Goal: Information Seeking & Learning: Learn about a topic

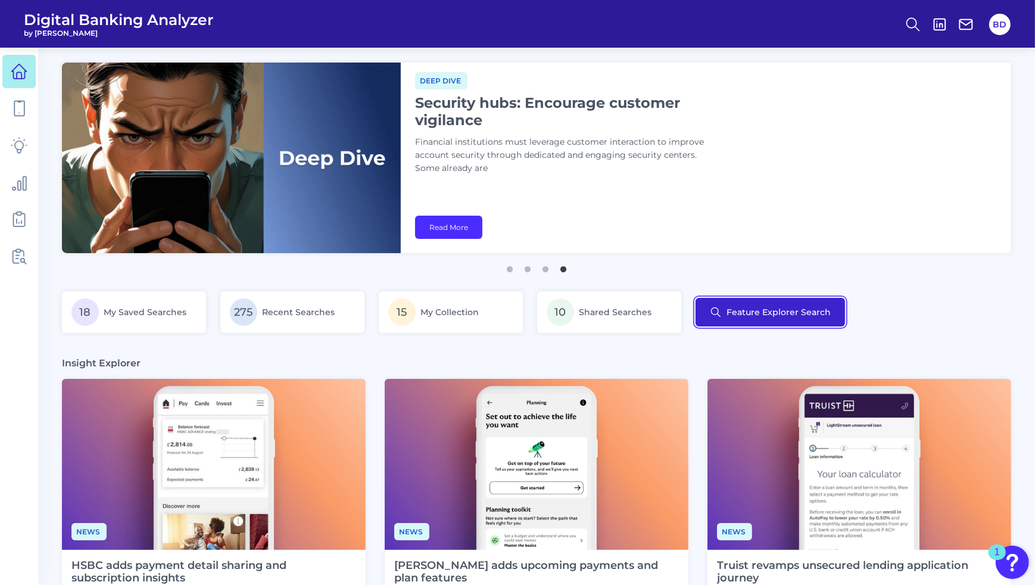
click at [774, 313] on button "Feature Explorer Search" at bounding box center [769, 312] width 149 height 29
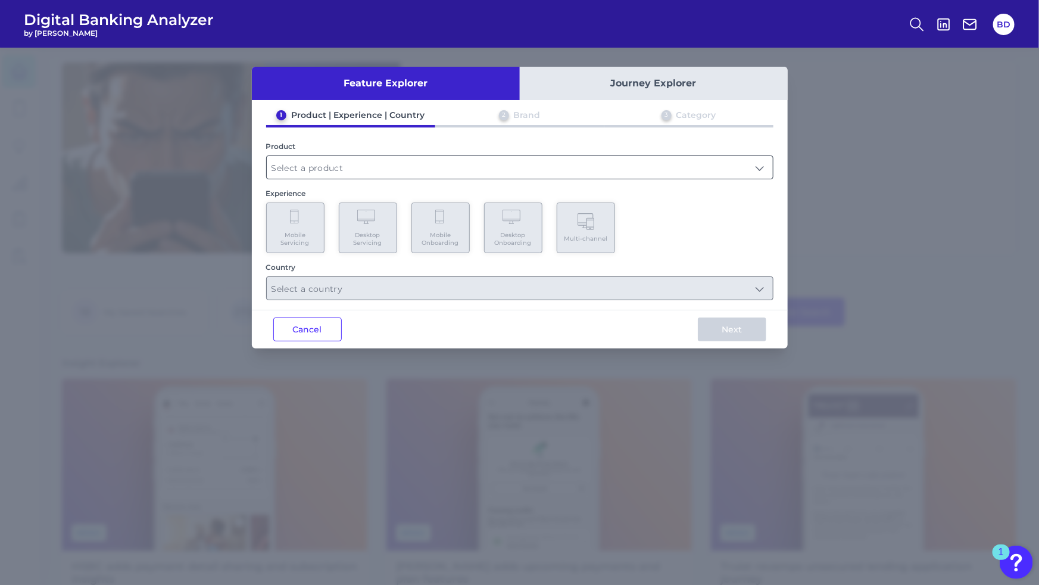
click at [517, 164] on input "text" at bounding box center [520, 167] width 506 height 23
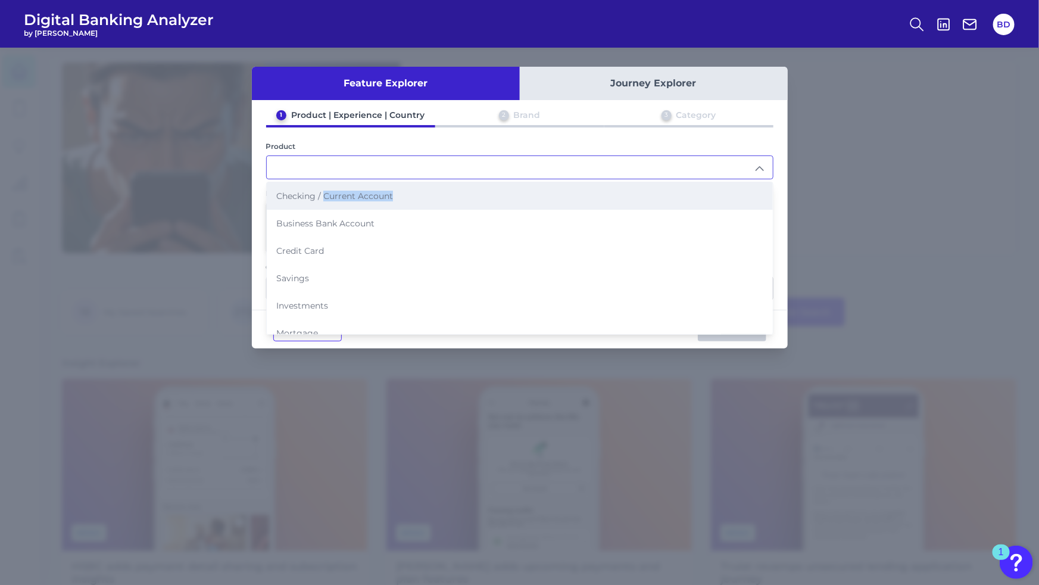
click at [322, 200] on li "Checking / Current Account" at bounding box center [520, 195] width 506 height 27
type input "Checking / Current Account"
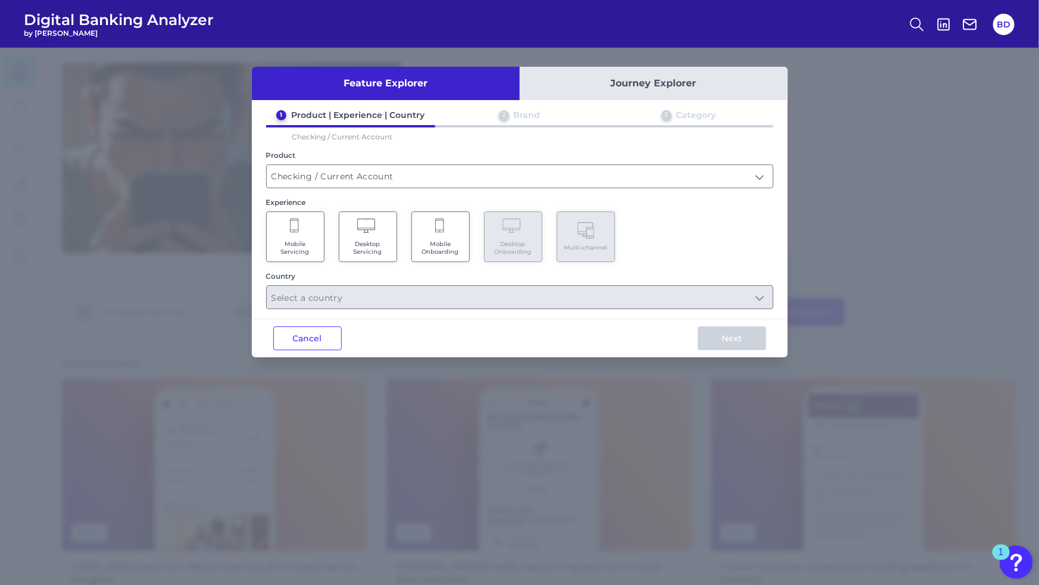
click at [299, 232] on icon at bounding box center [295, 227] width 11 height 17
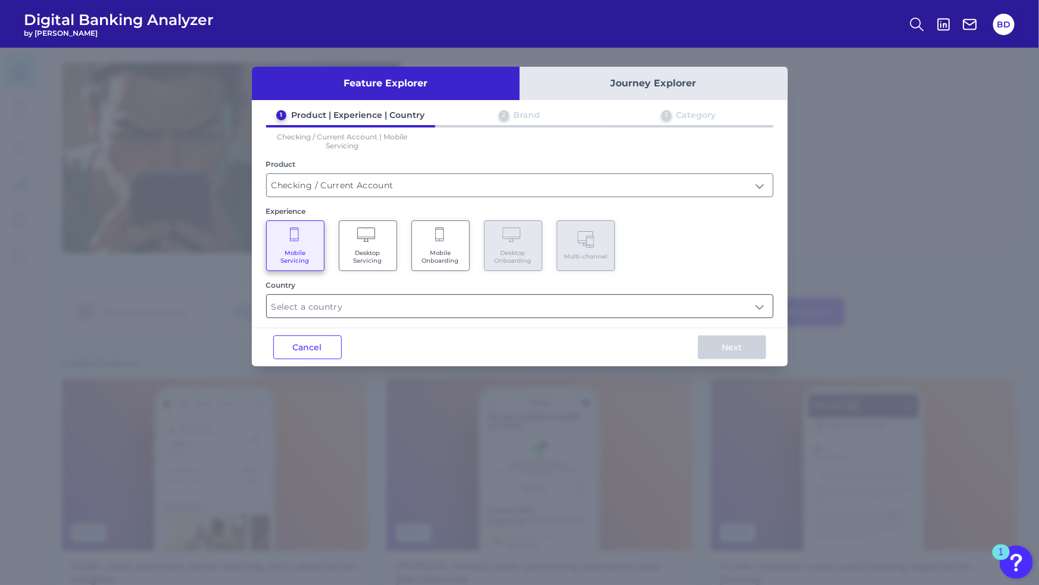
click at [398, 300] on input "text" at bounding box center [520, 306] width 506 height 23
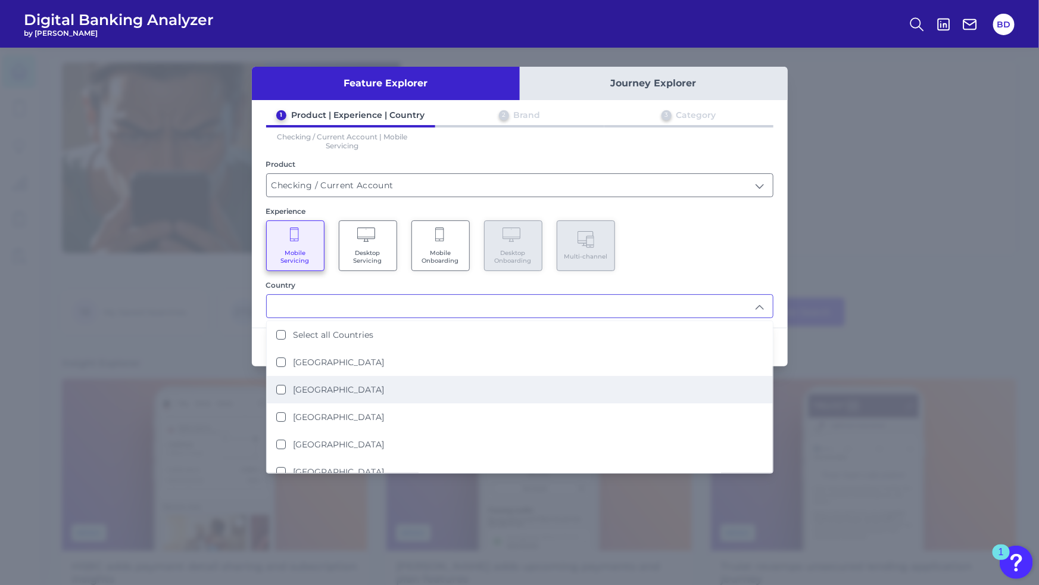
click at [274, 386] on li "[GEOGRAPHIC_DATA]" at bounding box center [520, 389] width 506 height 27
type input "[GEOGRAPHIC_DATA]"
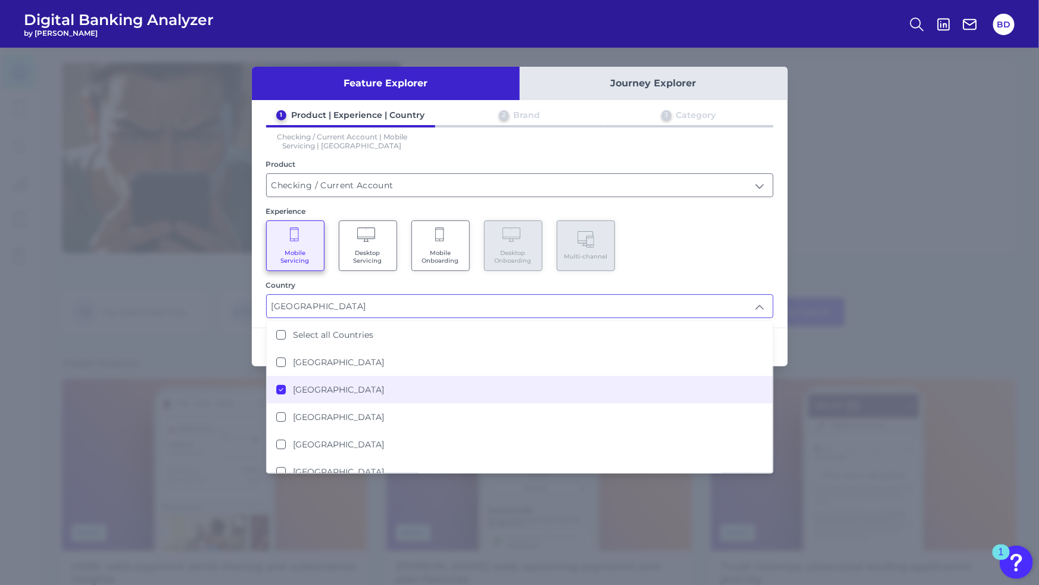
click at [644, 223] on div "Mobile Servicing Desktop Servicing Mobile Onboarding Desktop Onboarding Multi-c…" at bounding box center [519, 245] width 507 height 51
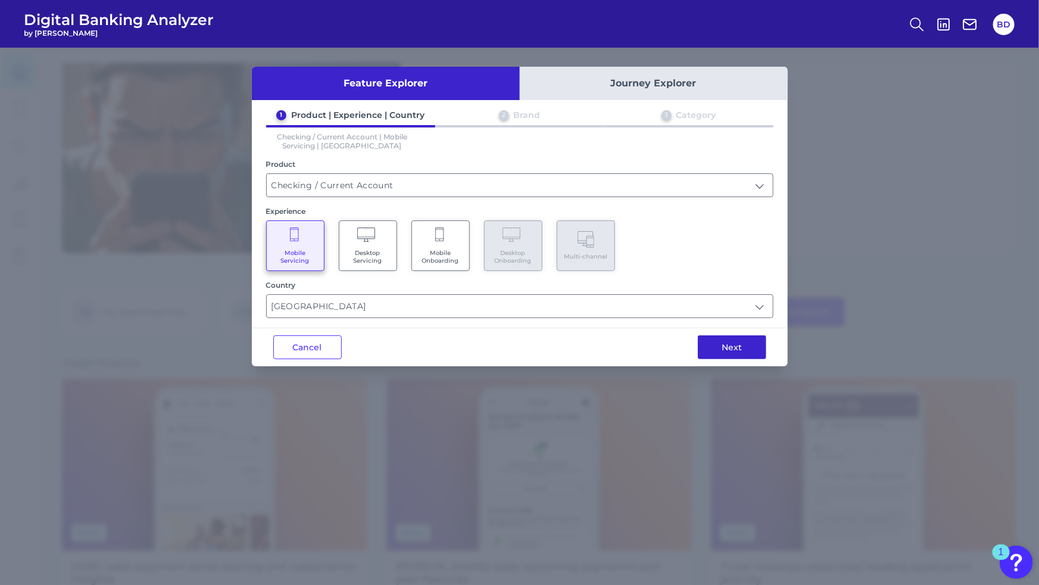
click at [726, 348] on button "Next" at bounding box center [732, 347] width 68 height 24
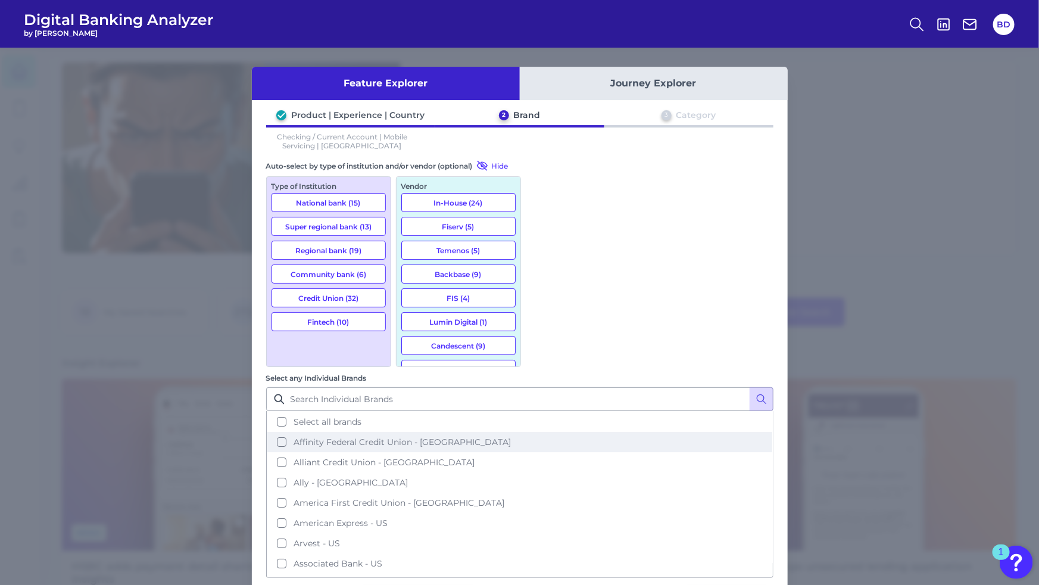
click at [542, 432] on button "Affinity Federal Credit Union - [GEOGRAPHIC_DATA]" at bounding box center [519, 442] width 505 height 20
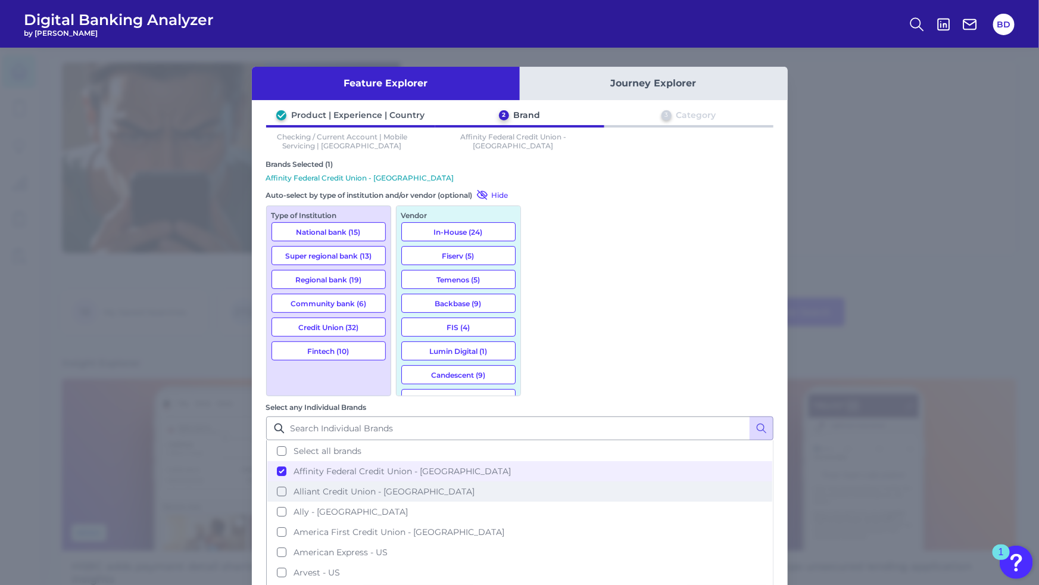
click at [542, 481] on button "Alliant Credit Union - [GEOGRAPHIC_DATA]" at bounding box center [519, 491] width 505 height 20
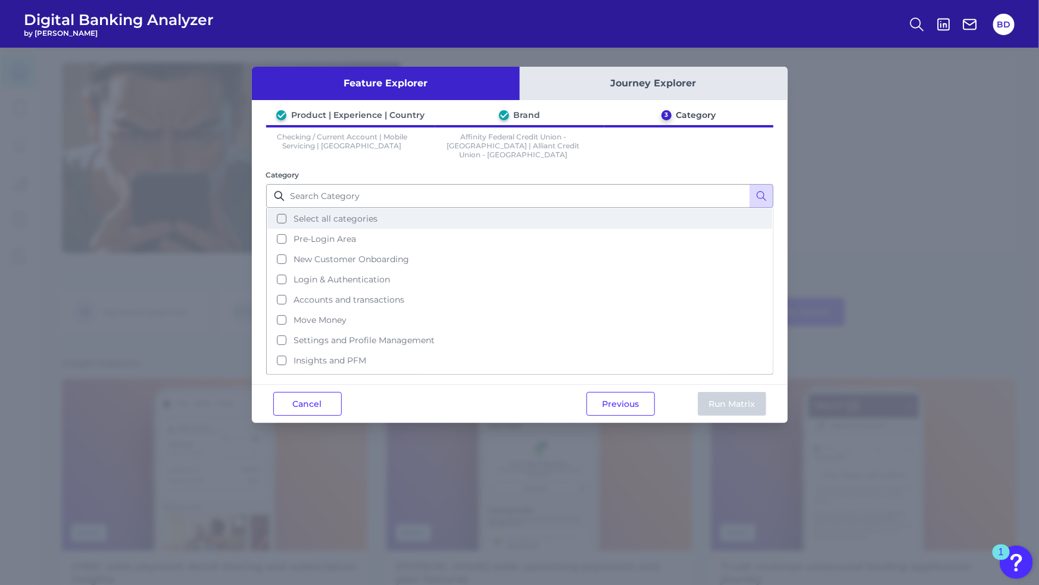
click at [280, 208] on button "Select all categories" at bounding box center [519, 218] width 505 height 20
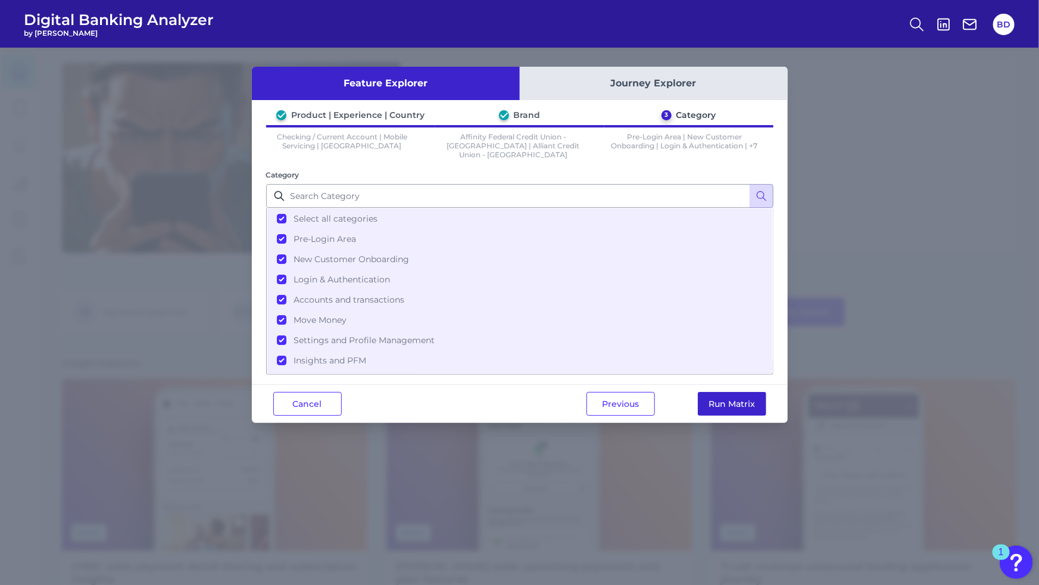
click at [734, 399] on button "Run Matrix" at bounding box center [732, 404] width 68 height 24
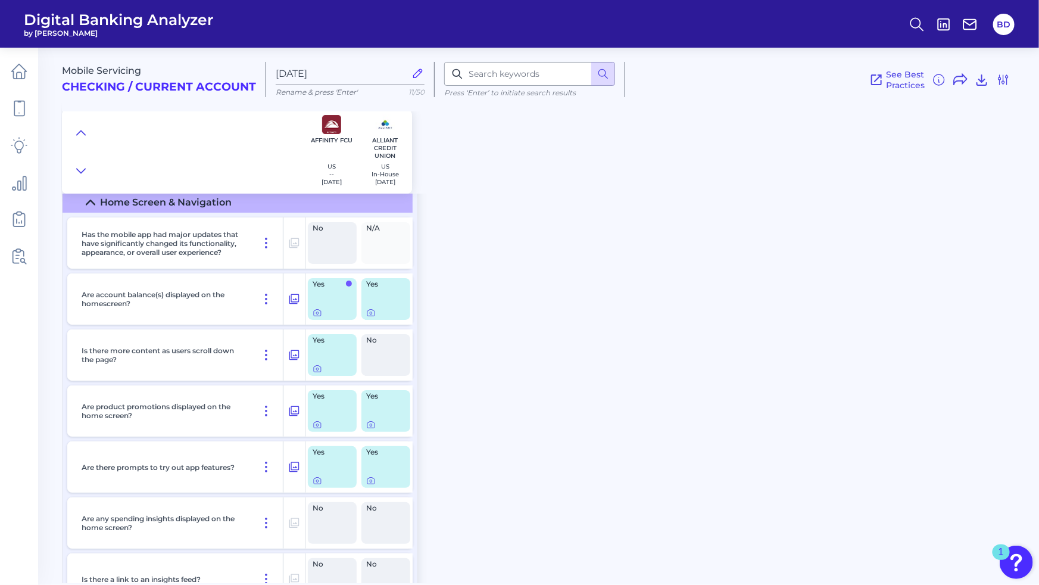
scroll to position [2209, 0]
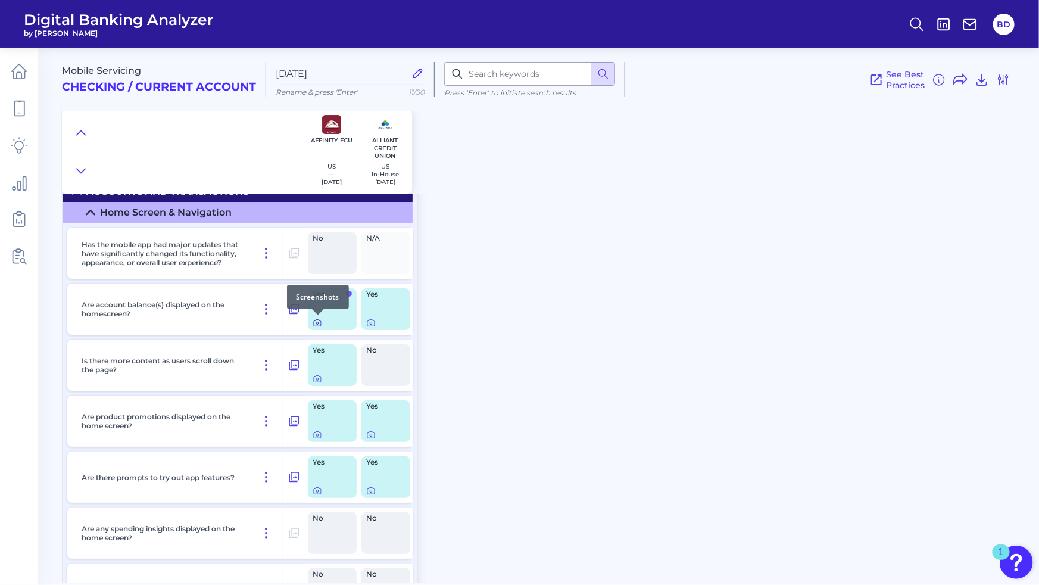
click at [319, 320] on icon at bounding box center [318, 323] width 10 height 10
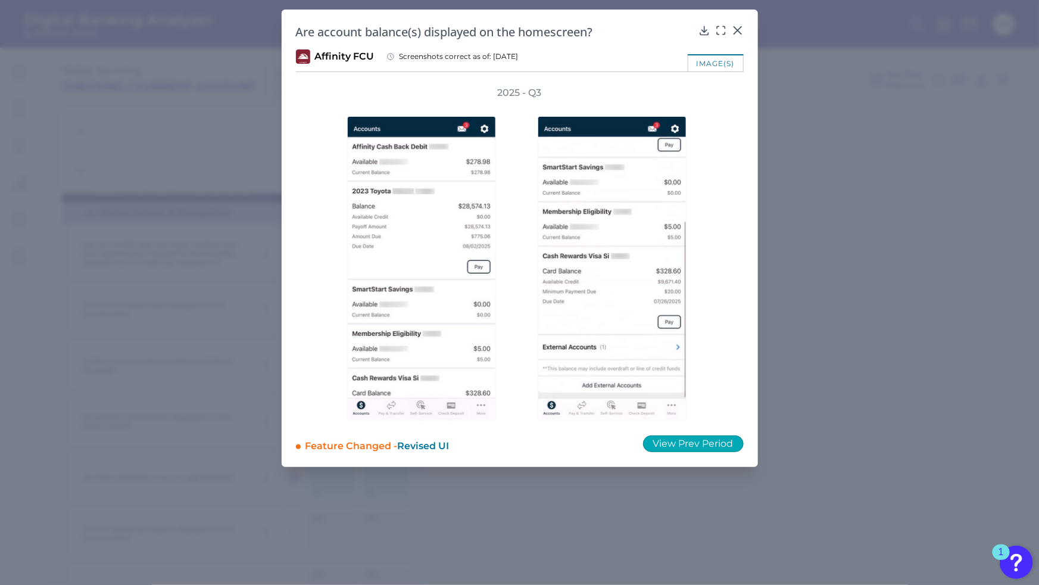
click at [703, 445] on button "View Prev Period" at bounding box center [693, 443] width 101 height 17
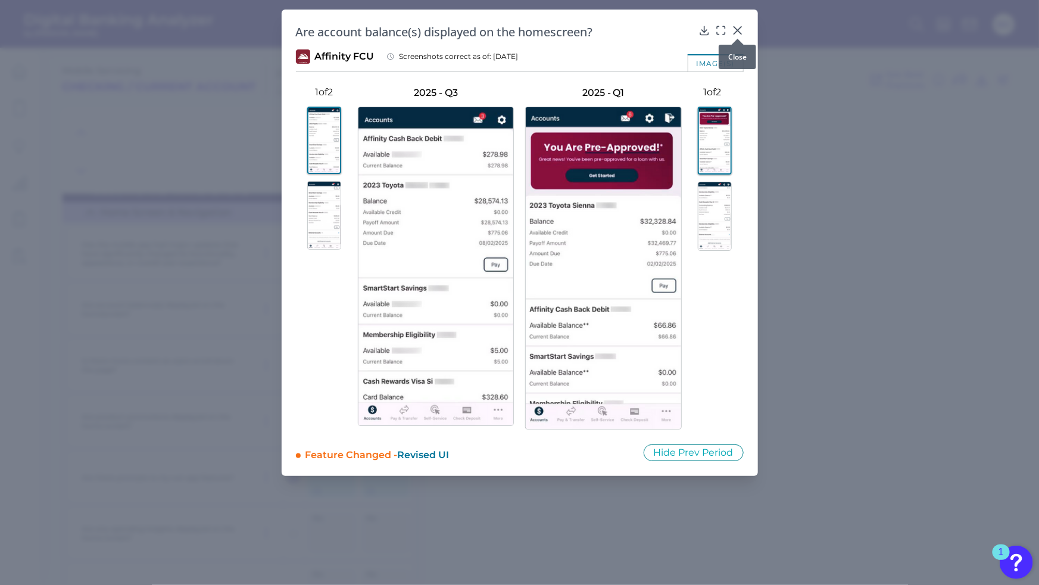
click at [739, 27] on icon at bounding box center [738, 30] width 12 height 12
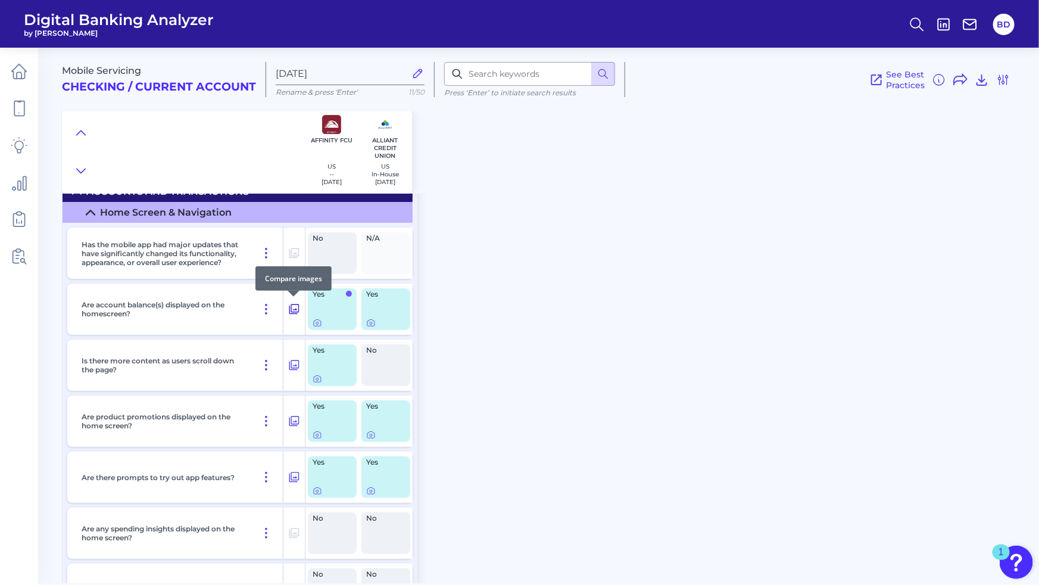
click at [294, 304] on icon at bounding box center [294, 309] width 12 height 14
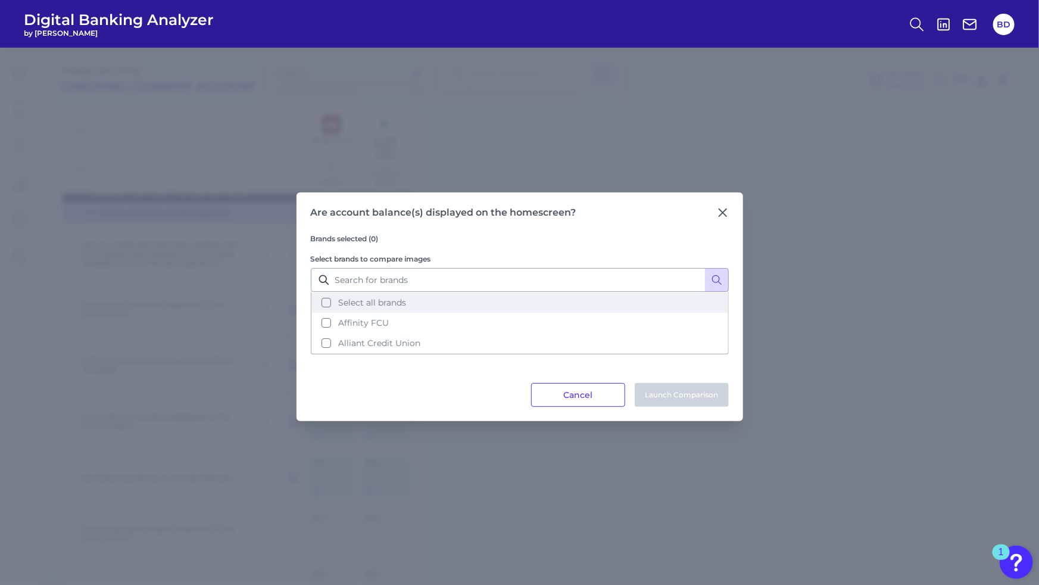
click at [326, 302] on button "Select all brands" at bounding box center [520, 302] width 416 height 20
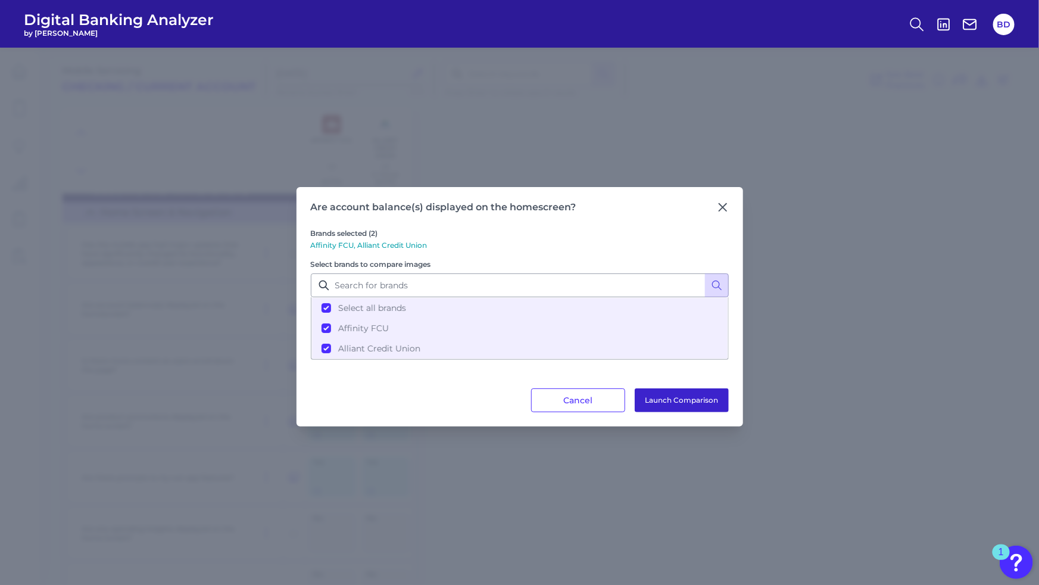
click at [687, 402] on button "Launch Comparison" at bounding box center [682, 400] width 94 height 24
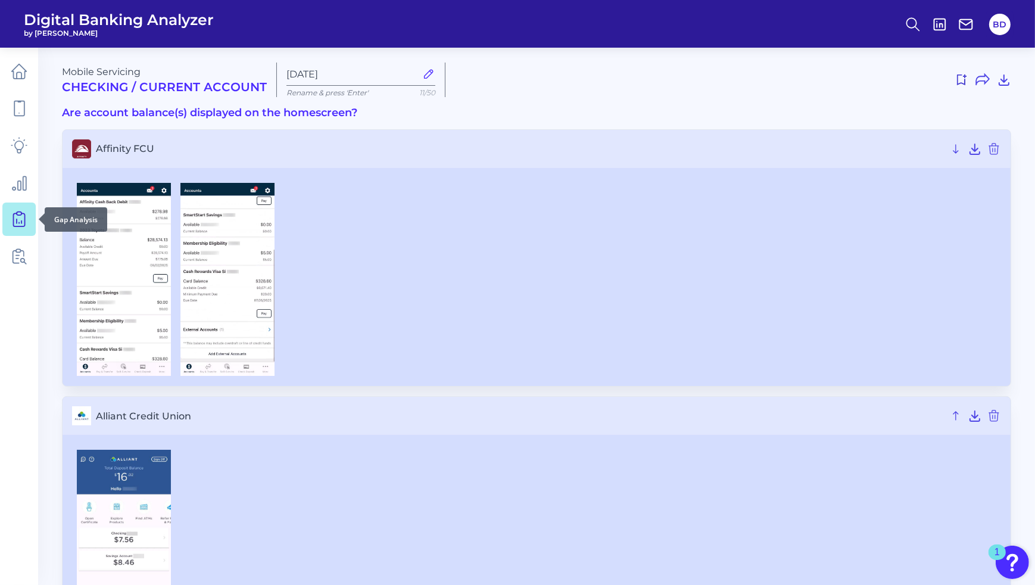
click at [17, 217] on icon at bounding box center [19, 219] width 17 height 17
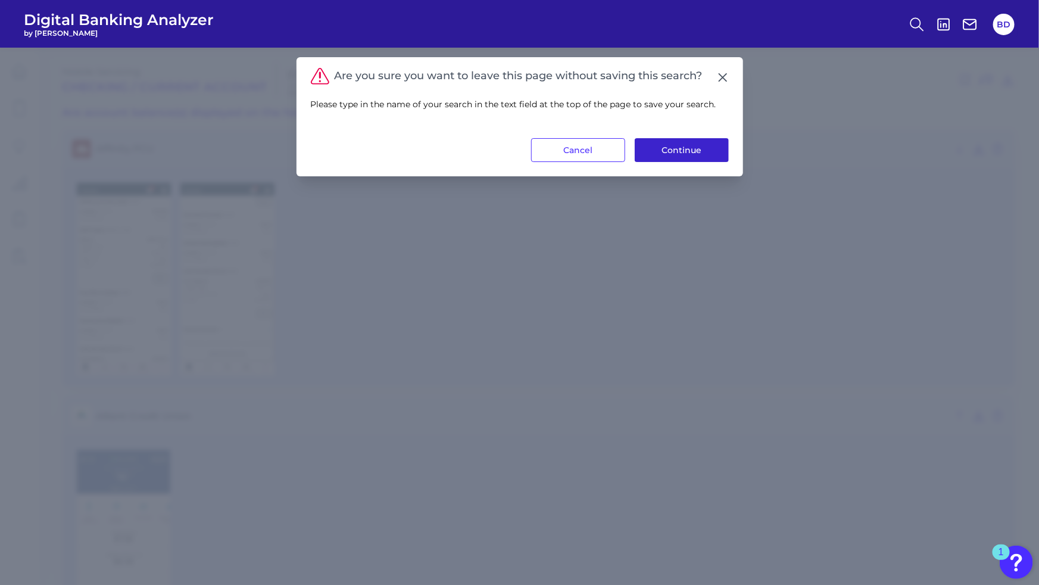
click at [695, 152] on button "Continue" at bounding box center [682, 150] width 94 height 24
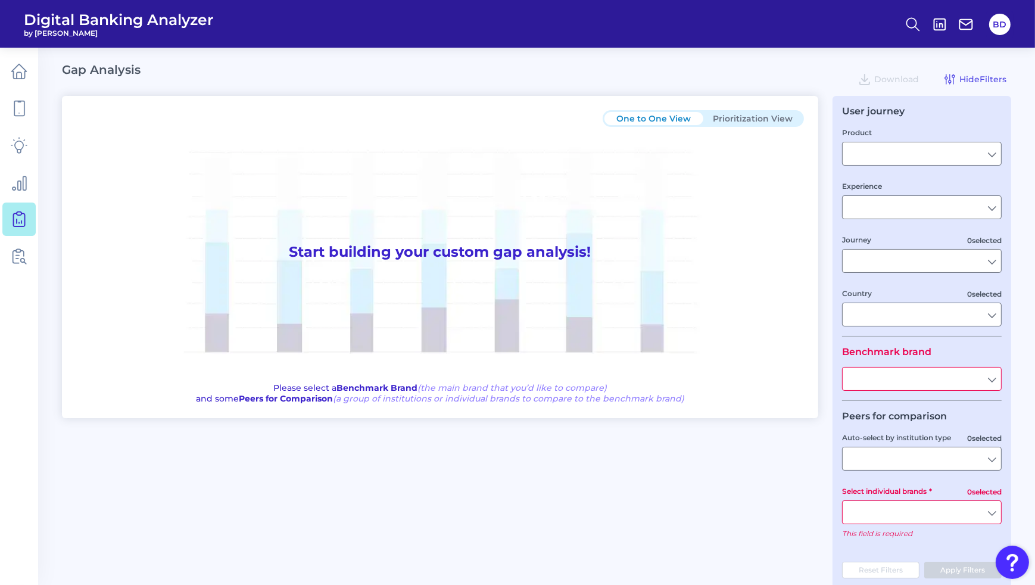
type input "Checking / Current Account"
type input "Mobile Servicing"
type input "Pre-Login Area, New Customer Onboarding, Login & Authentication, Accounts and t…"
type input "[GEOGRAPHIC_DATA]"
type input "All Select individual brands"
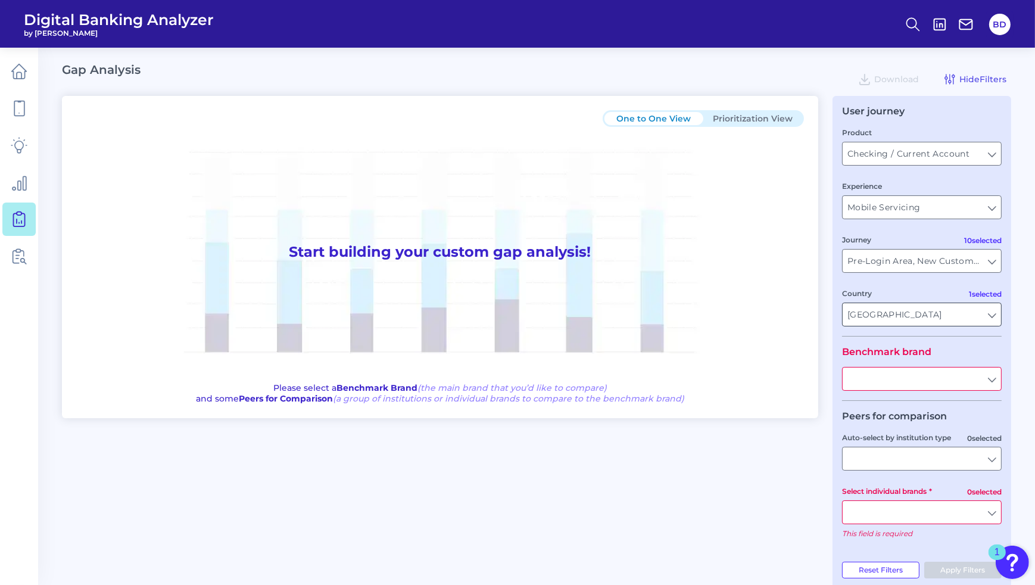
type input "All Journeys"
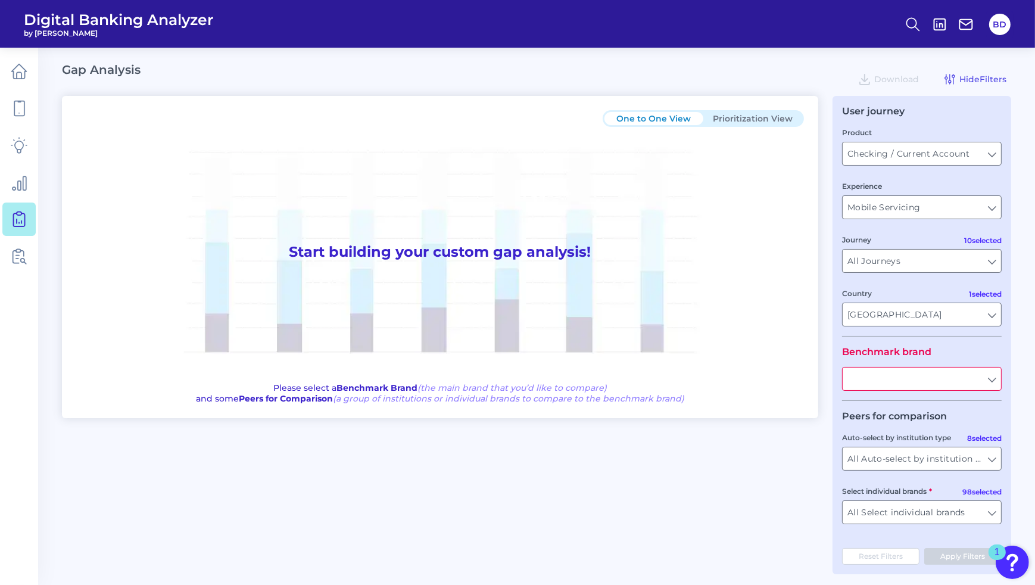
click at [925, 382] on input "text" at bounding box center [921, 378] width 158 height 23
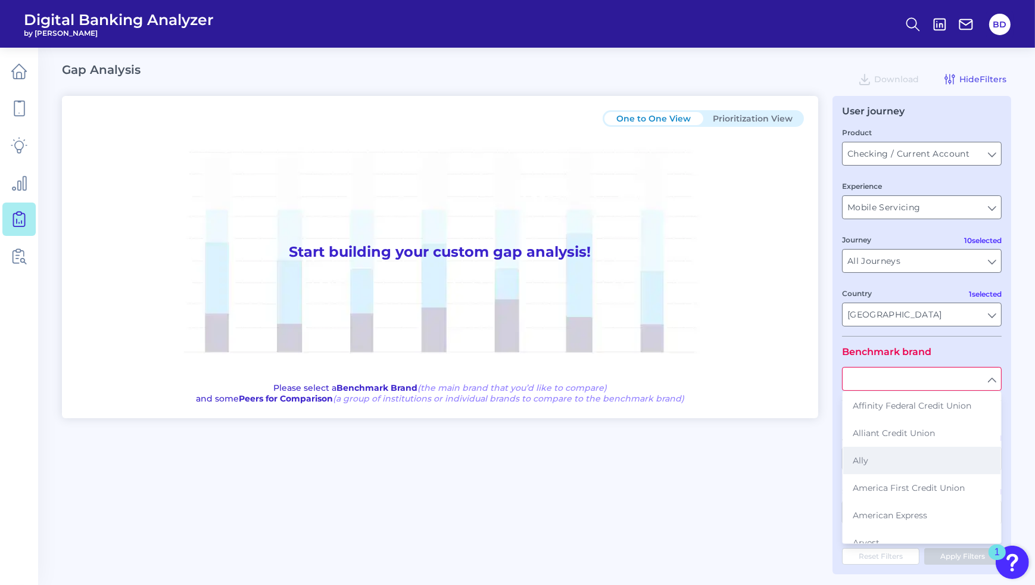
scroll to position [6, 0]
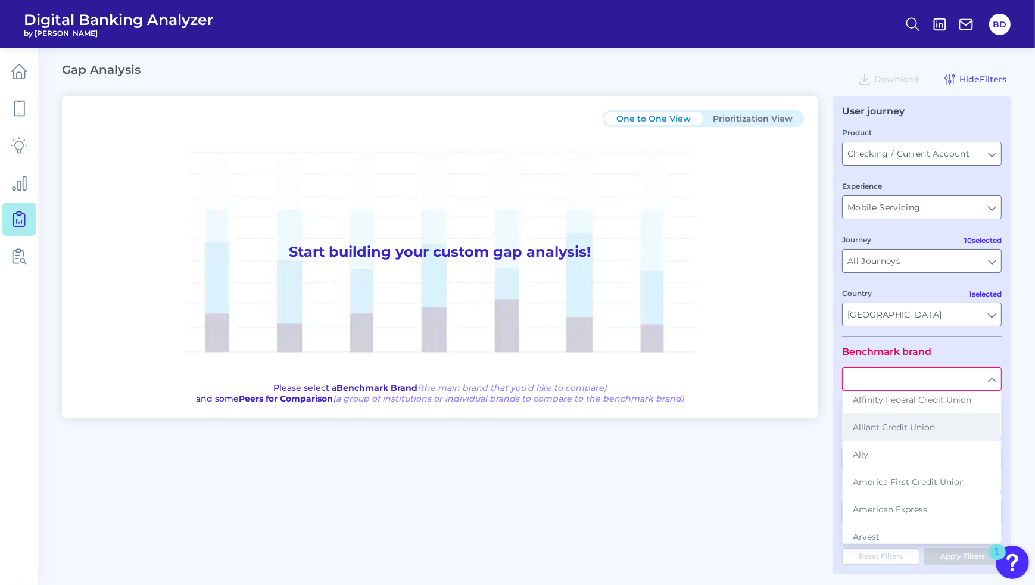
click at [879, 428] on span "Alliant Credit Union" at bounding box center [894, 427] width 82 height 11
type input "Alliant Credit Union"
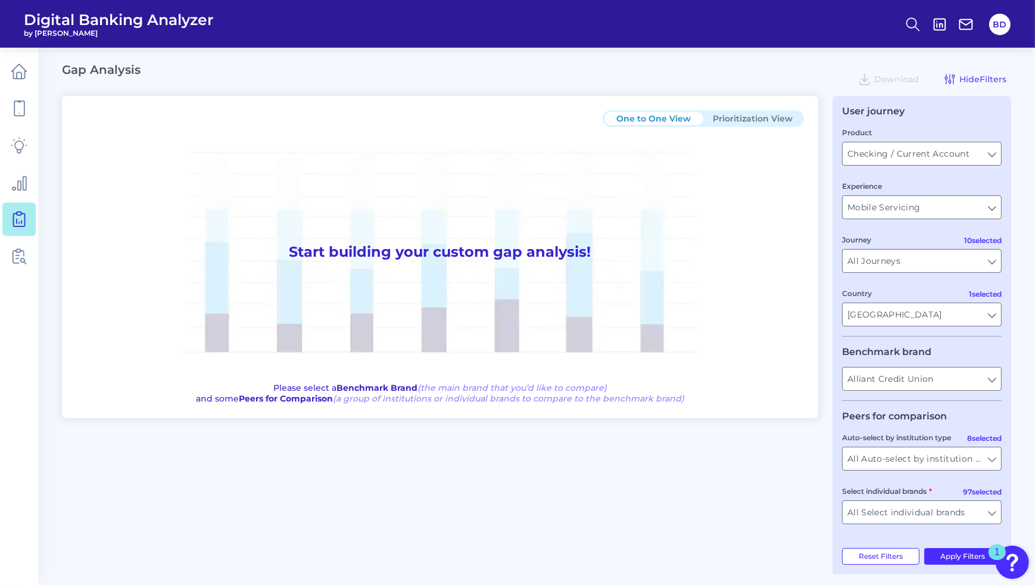
click at [788, 435] on div "One to One View Prioritization View Start building your custom gap analysis! Pl…" at bounding box center [536, 335] width 949 height 478
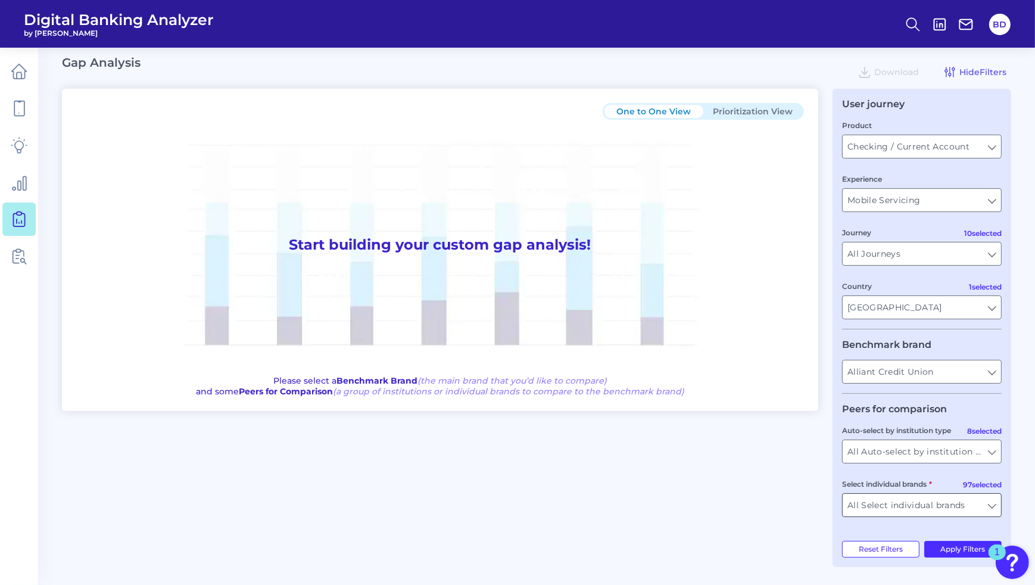
click at [996, 512] on input "All Select individual brands" at bounding box center [921, 505] width 158 height 23
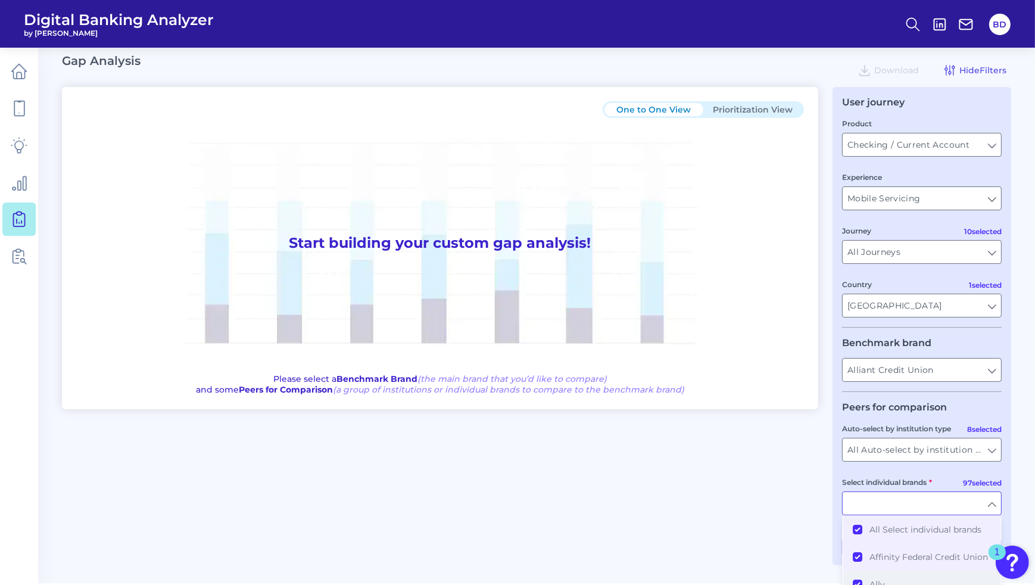
scroll to position [0, 0]
click at [859, 536] on button "All Select individual brands" at bounding box center [921, 529] width 157 height 27
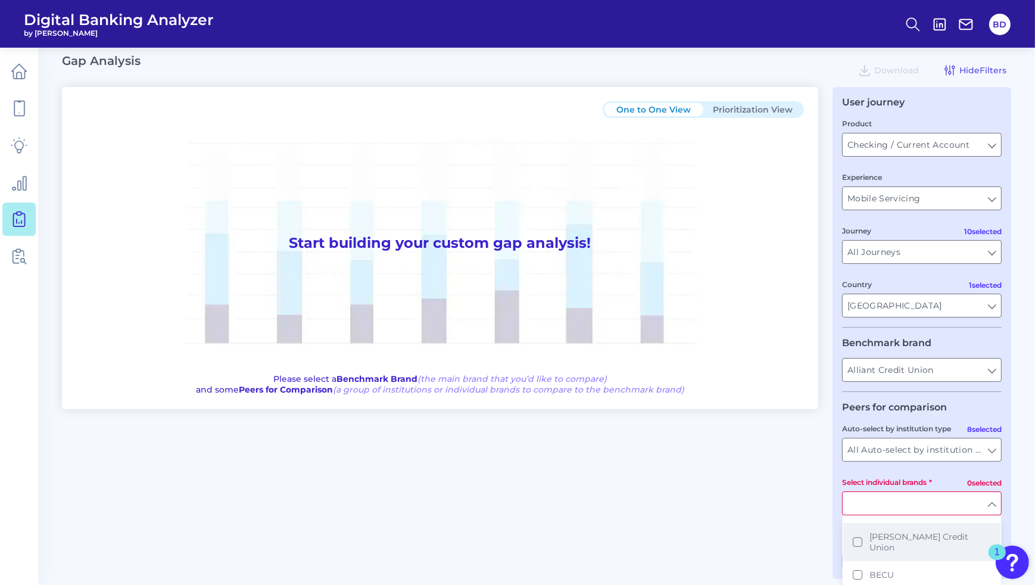
scroll to position [296, 0]
click at [859, 539] on button "Baxter Credit Union" at bounding box center [921, 541] width 157 height 38
click at [786, 517] on div "One to One View Prioritization View Start building your custom gap analysis! Pl…" at bounding box center [536, 326] width 949 height 478
type input "Baxter Credit Union"
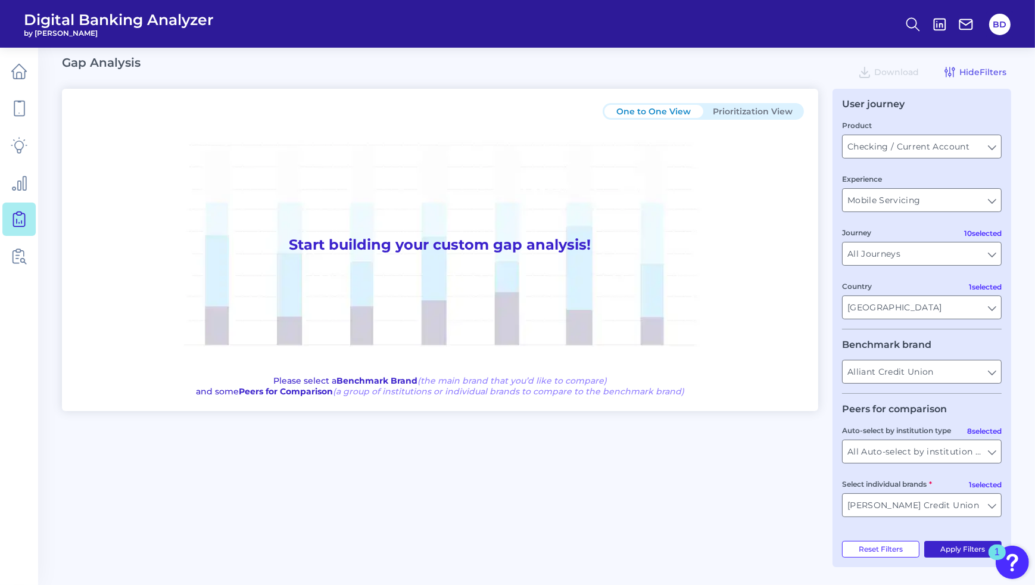
click at [961, 548] on button "Apply Filters" at bounding box center [963, 549] width 78 height 17
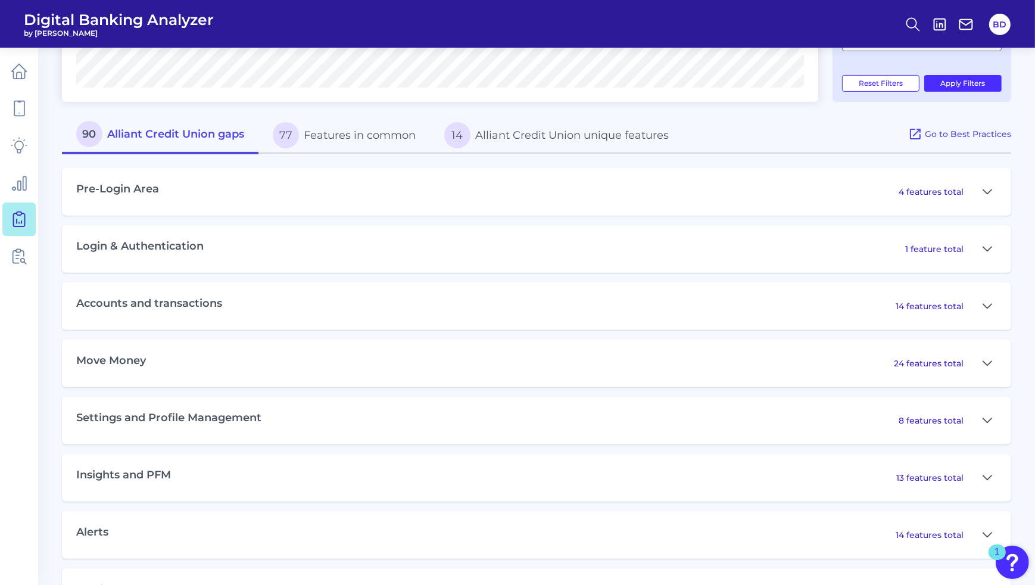
scroll to position [475, 0]
click at [990, 363] on icon at bounding box center [987, 361] width 10 height 14
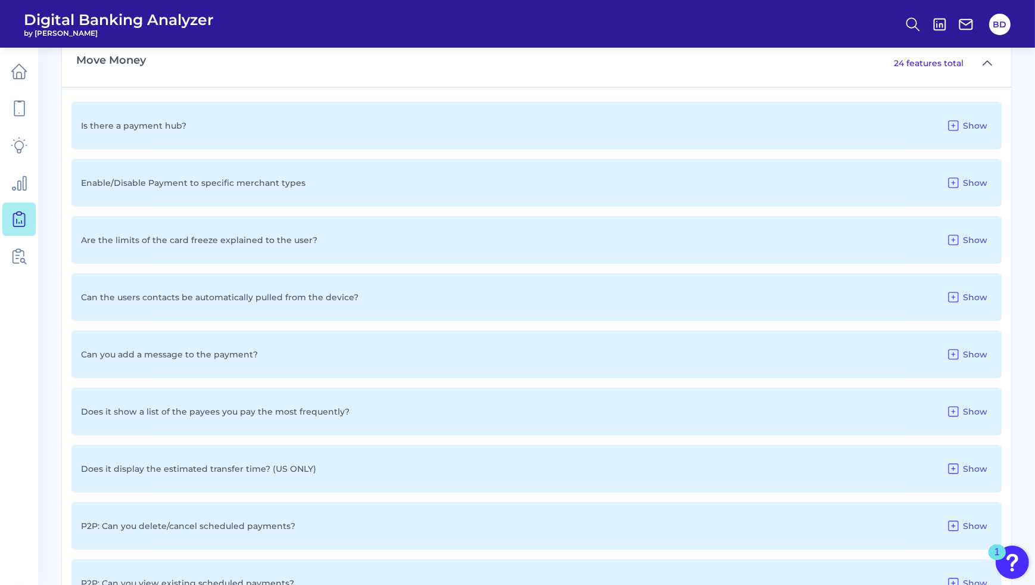
scroll to position [773, 0]
click at [955, 352] on icon at bounding box center [953, 354] width 14 height 14
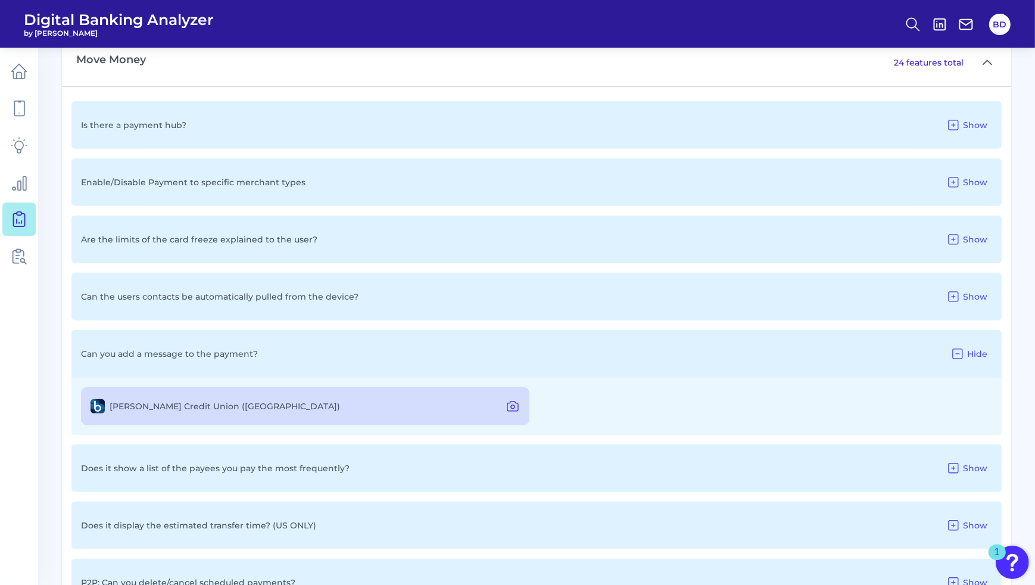
click at [513, 407] on icon at bounding box center [512, 406] width 14 height 14
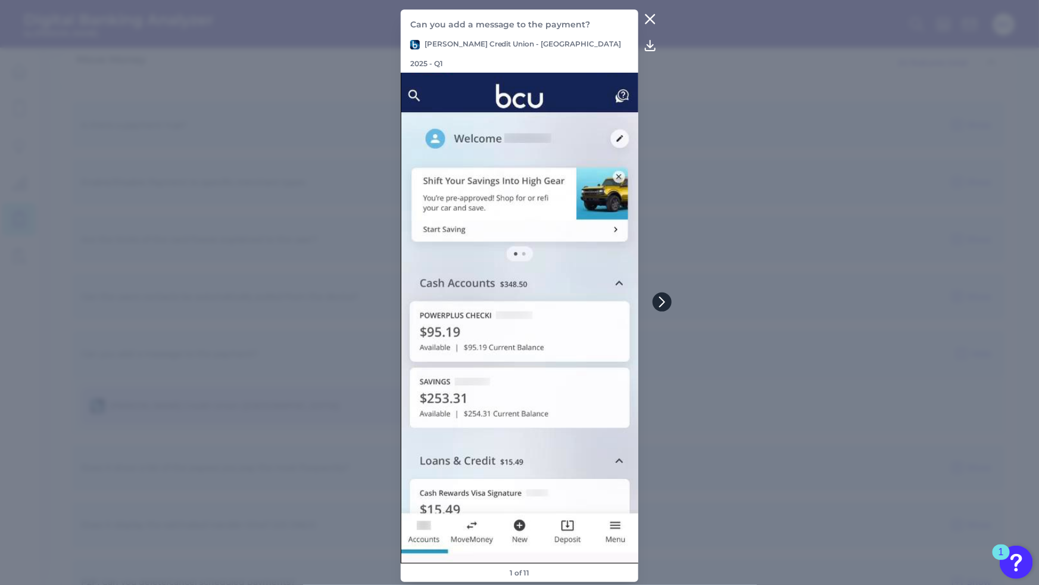
click at [662, 302] on icon at bounding box center [662, 301] width 11 height 11
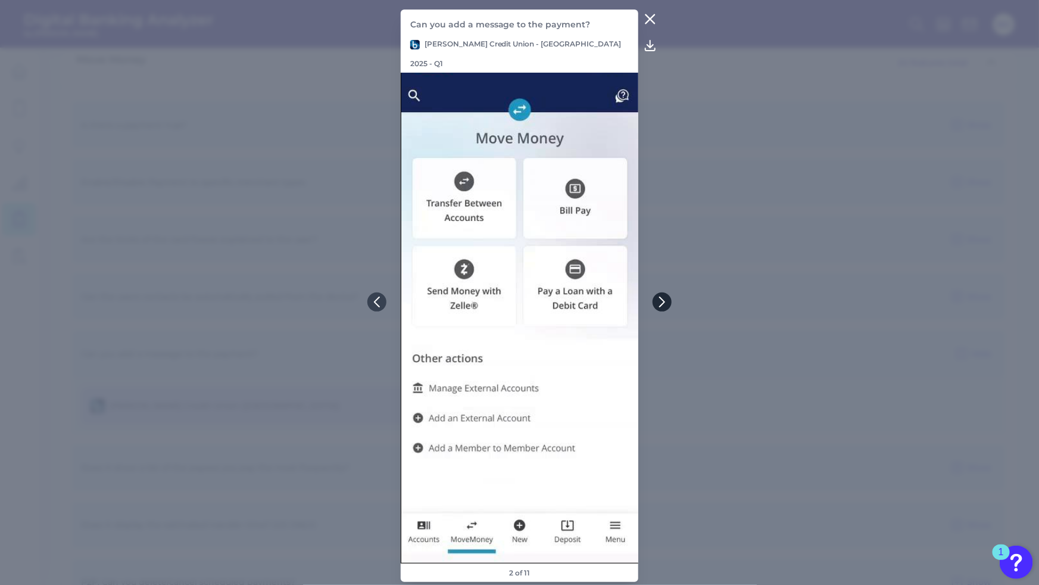
click at [662, 302] on icon at bounding box center [662, 301] width 11 height 11
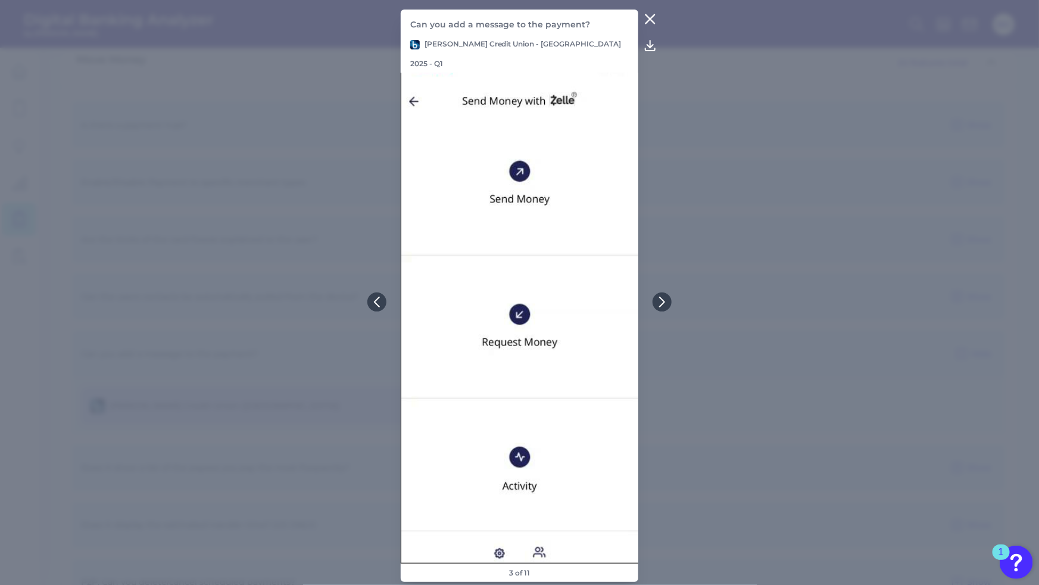
click at [655, 26] on icon at bounding box center [650, 19] width 14 height 14
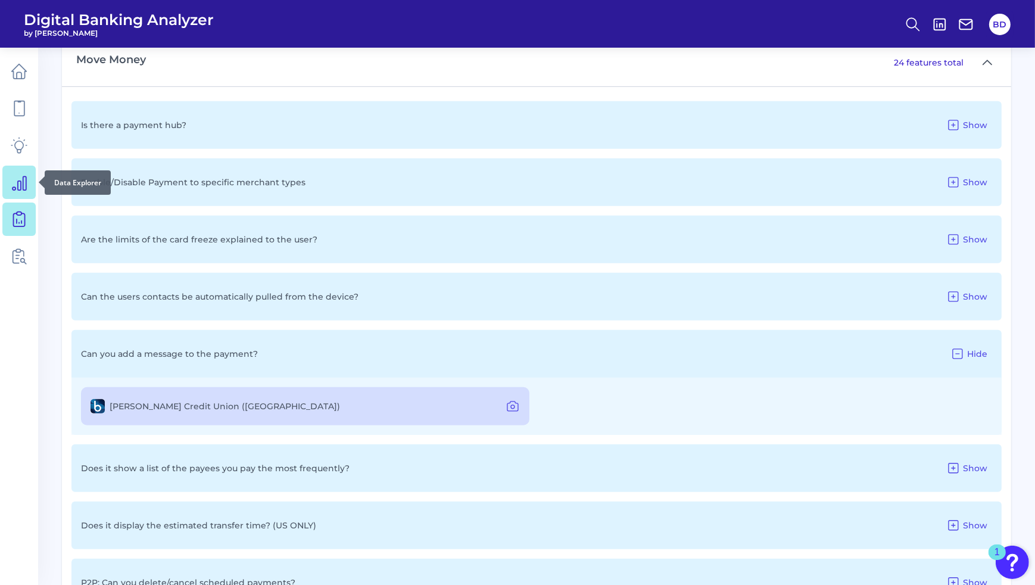
click at [24, 177] on icon at bounding box center [19, 182] width 17 height 17
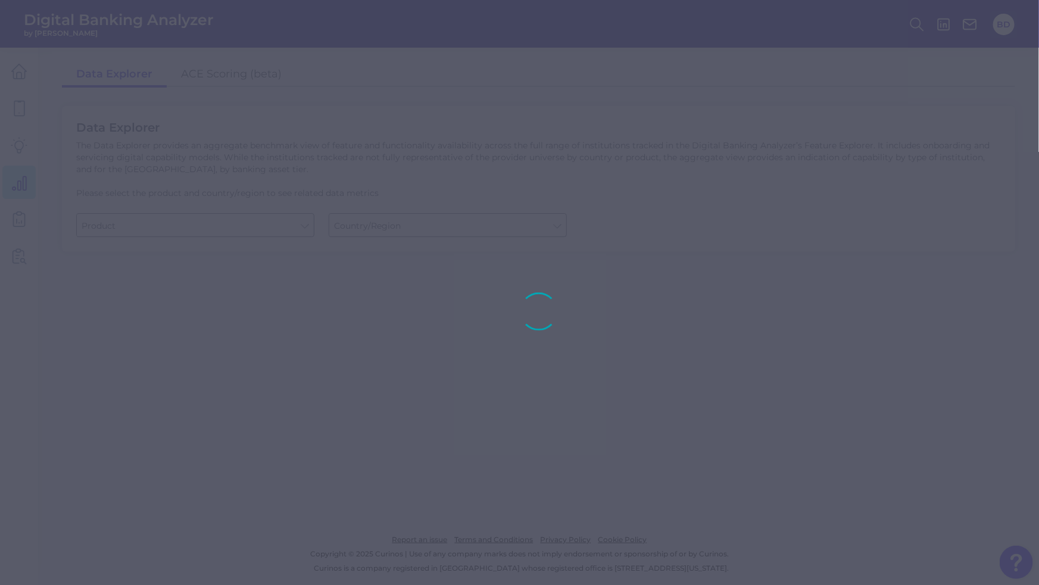
type input "Business Bank Account"
type input "[GEOGRAPHIC_DATA]"
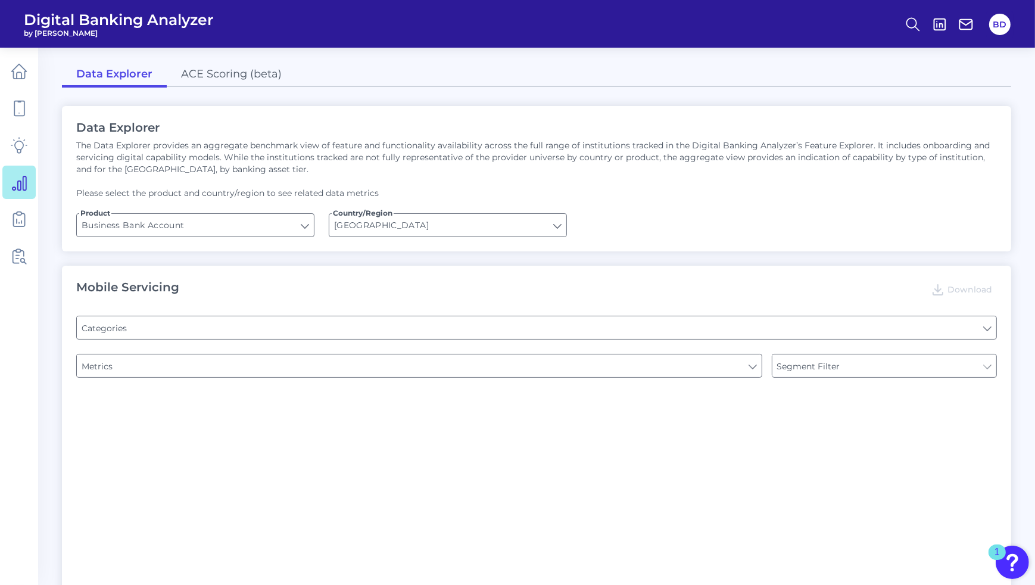
type input "Type of Institution"
type input "Channel"
type input "Pre-login Features"
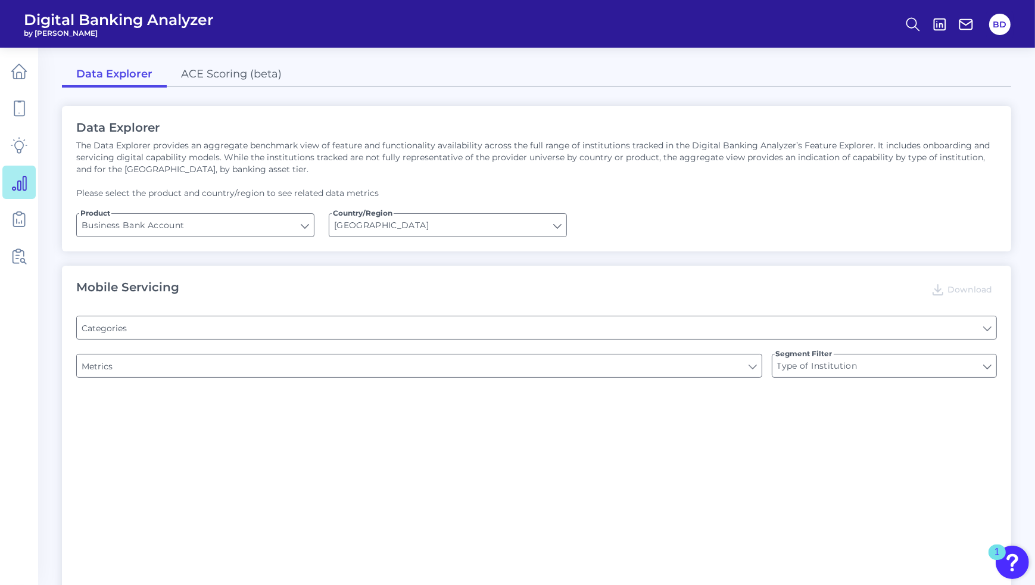
type input "Login"
type input "Can you apply for the PRODUCT as a new to brand customer on ANY digital channel?"
type input "Upon opening the app are users immediately prompted to use Touch/Face ID to log…"
type input "Does it offer third-party single sign on?"
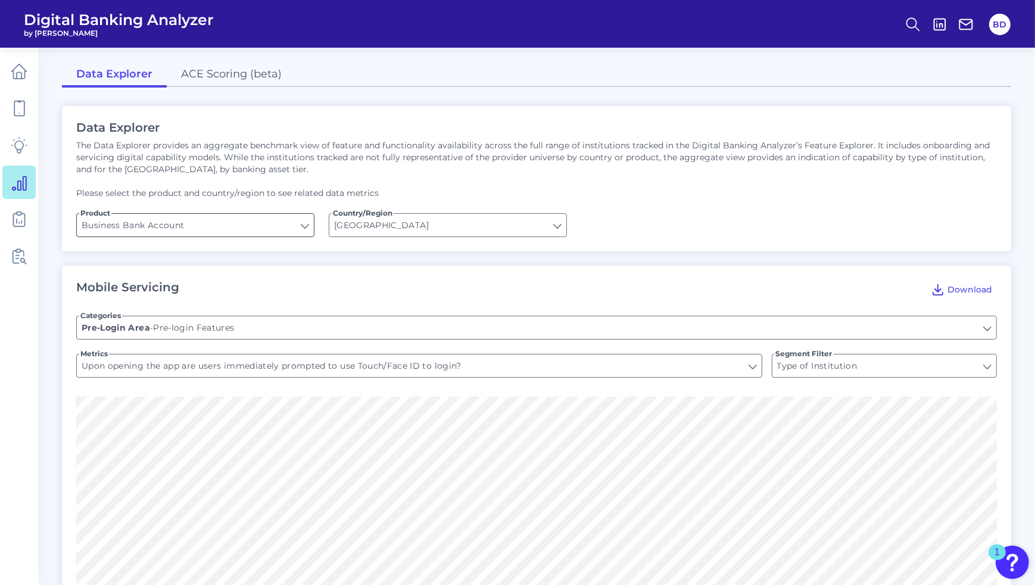
click at [305, 220] on input "Business Bank Account" at bounding box center [195, 225] width 237 height 23
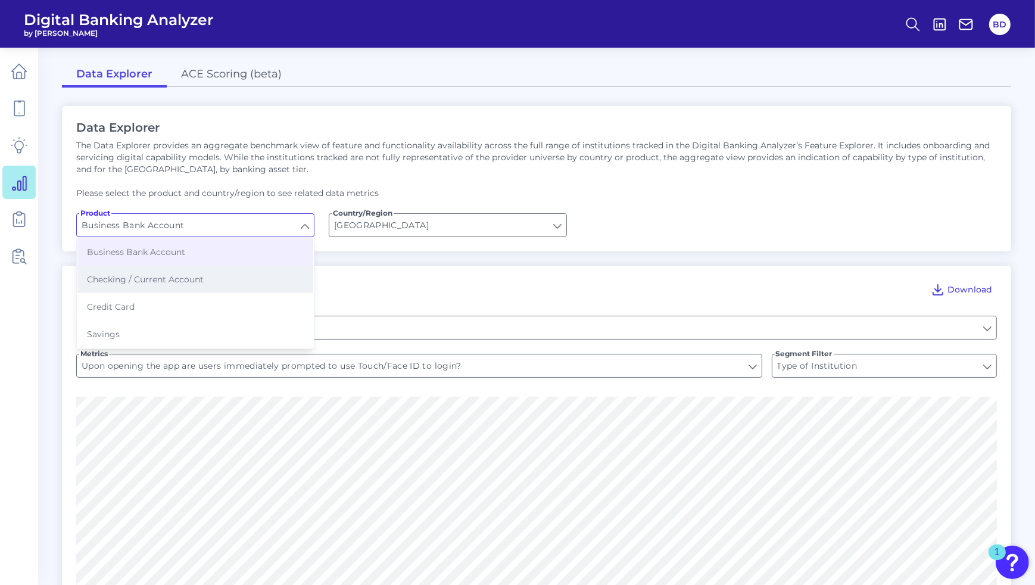
click at [219, 279] on button "Checking / Current Account" at bounding box center [195, 279] width 236 height 27
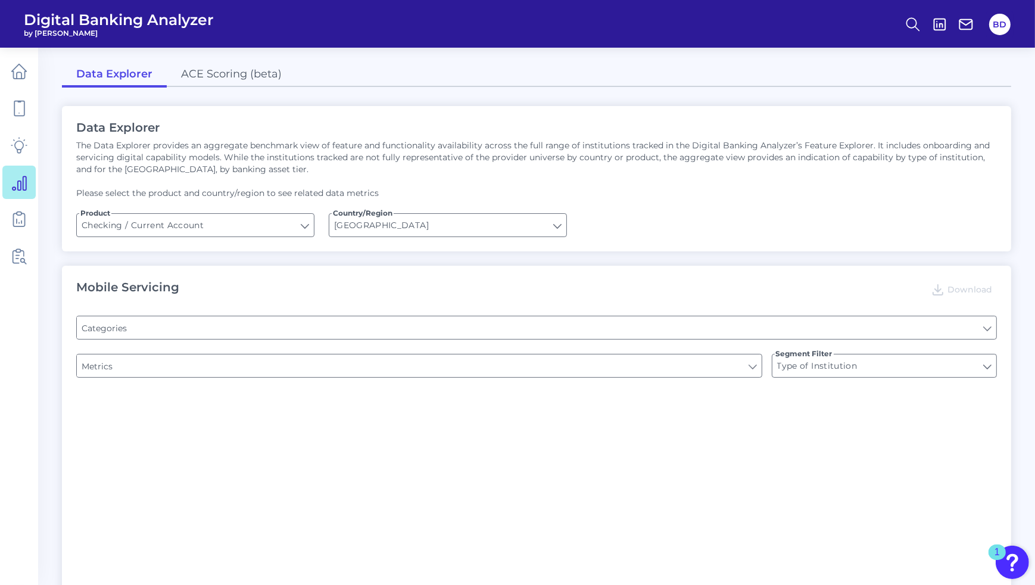
type input "Checking / Current Account"
type input "Pre-login Features"
type input "Channel"
type input "Online Banking Registration"
type input "Upon opening the app are users immediately prompted to use Touch/Face ID to log…"
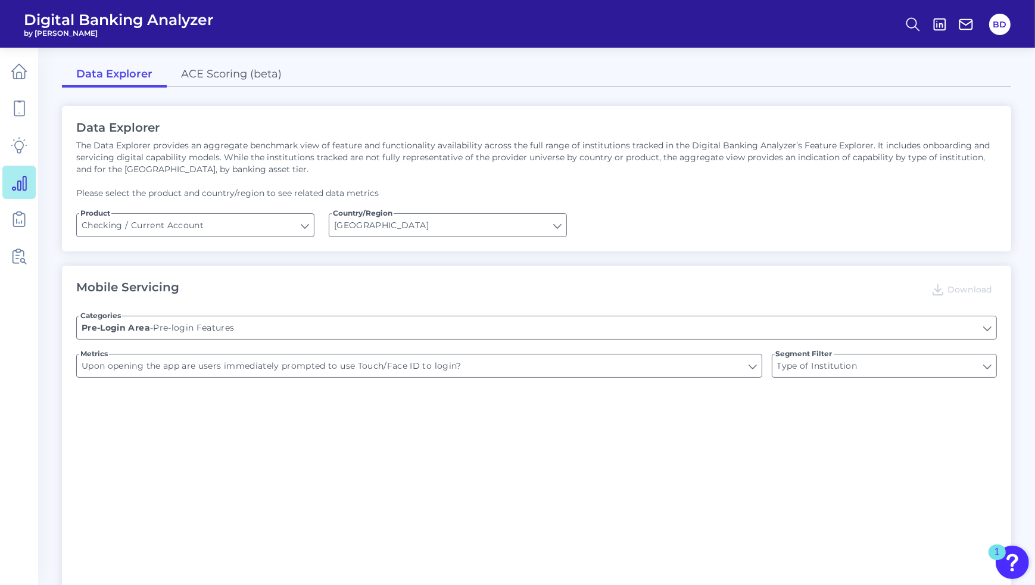
type input "END-TO-END JOURNEY: Can you apply for the PRODUCT as a new to brand customer on…"
type input "Can you register for online banking?"
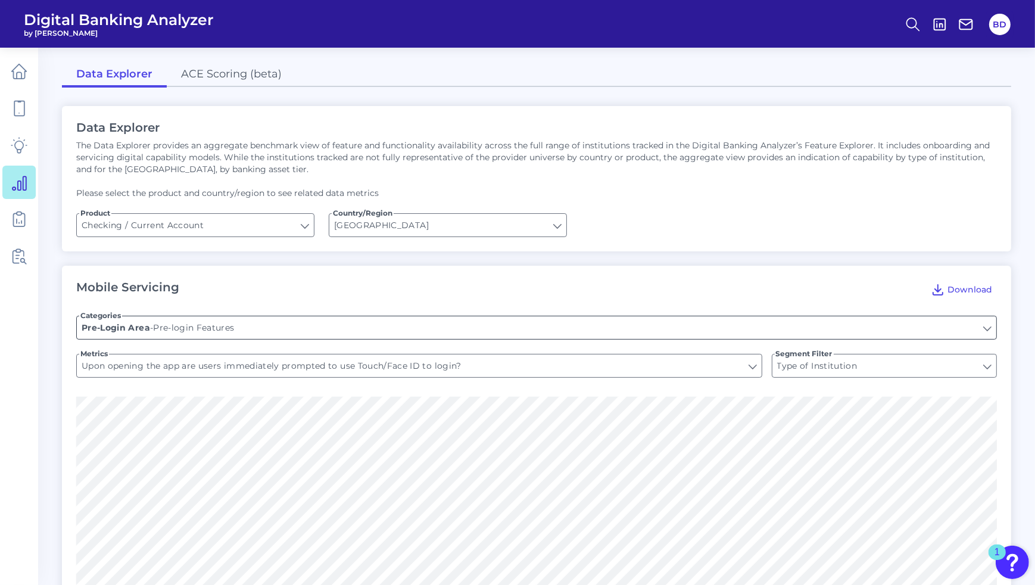
click at [444, 328] on input "Pre-login Features" at bounding box center [536, 327] width 919 height 23
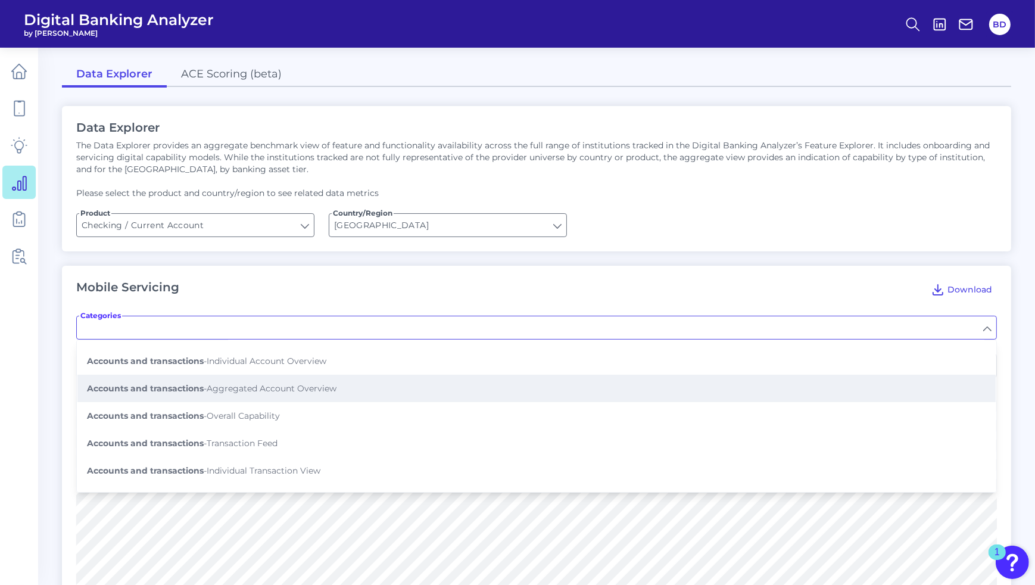
scroll to position [132, 0]
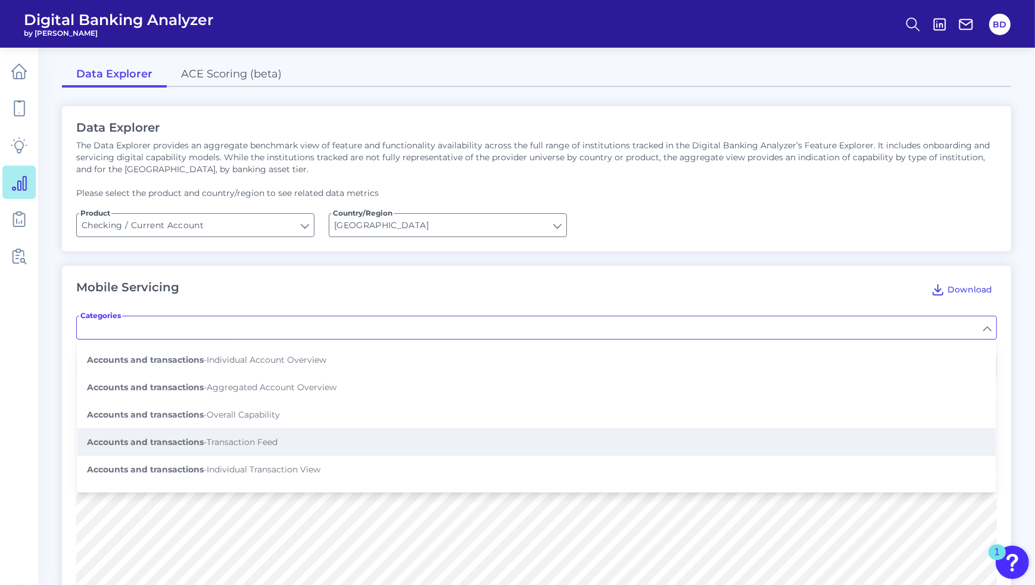
click at [271, 438] on span "Accounts and transactions - Transaction Feed" at bounding box center [182, 441] width 191 height 11
type input "Transaction Feed"
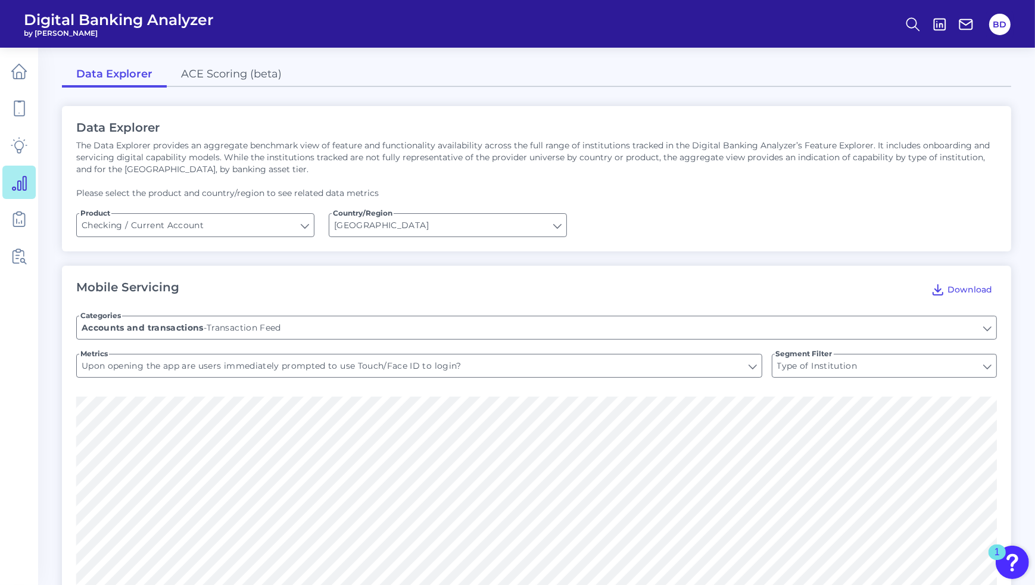
type input "Shows pending transactions"
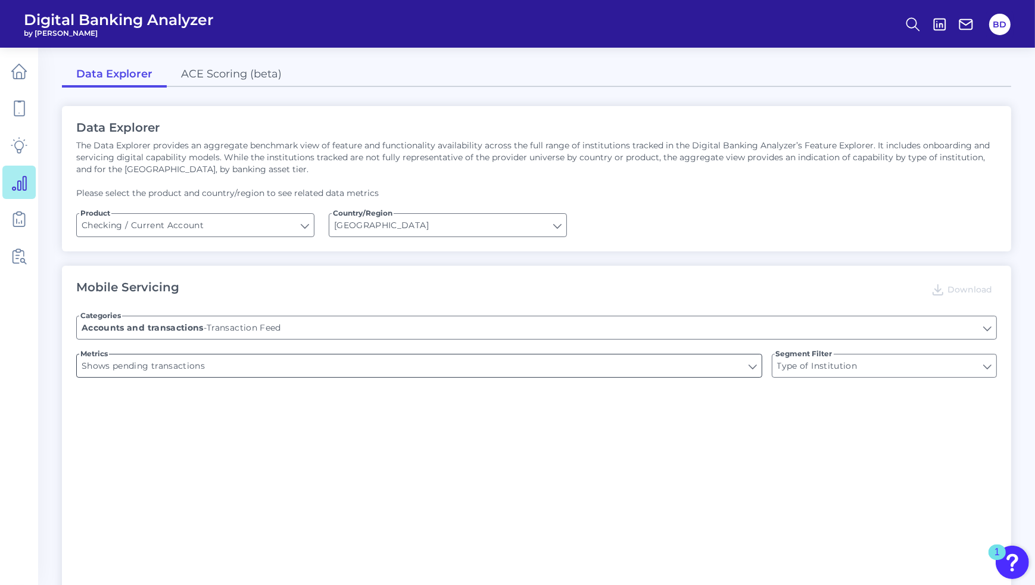
click at [263, 369] on input "Shows pending transactions" at bounding box center [419, 365] width 685 height 23
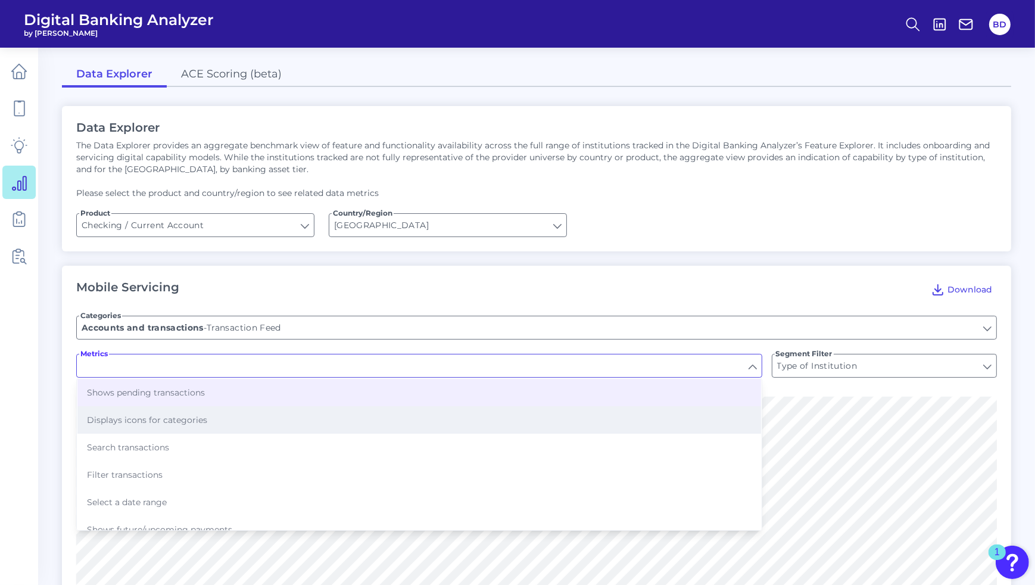
click at [153, 422] on span "Displays icons for categories" at bounding box center [147, 419] width 120 height 11
type input "Displays icons for categories"
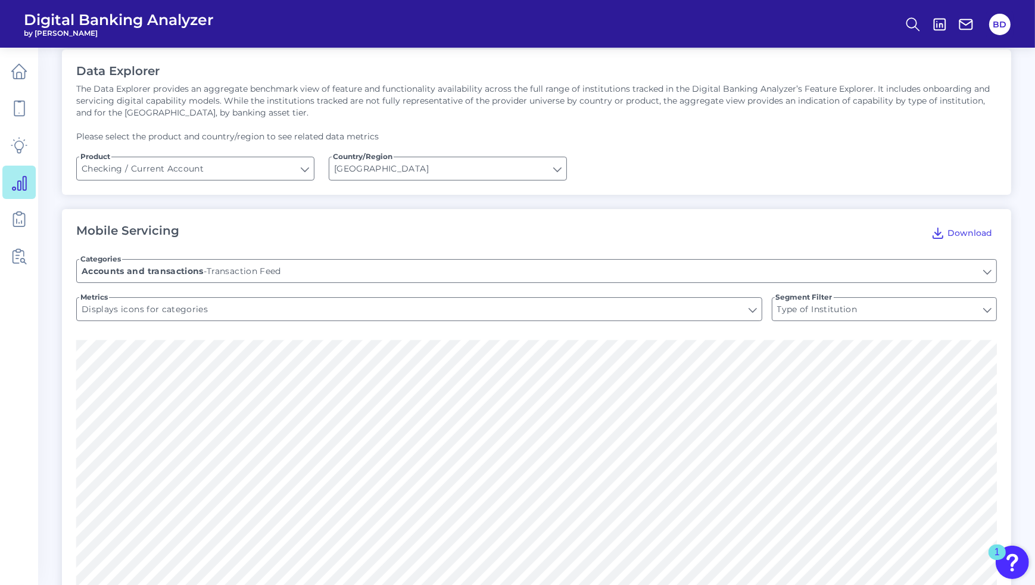
scroll to position [0, 0]
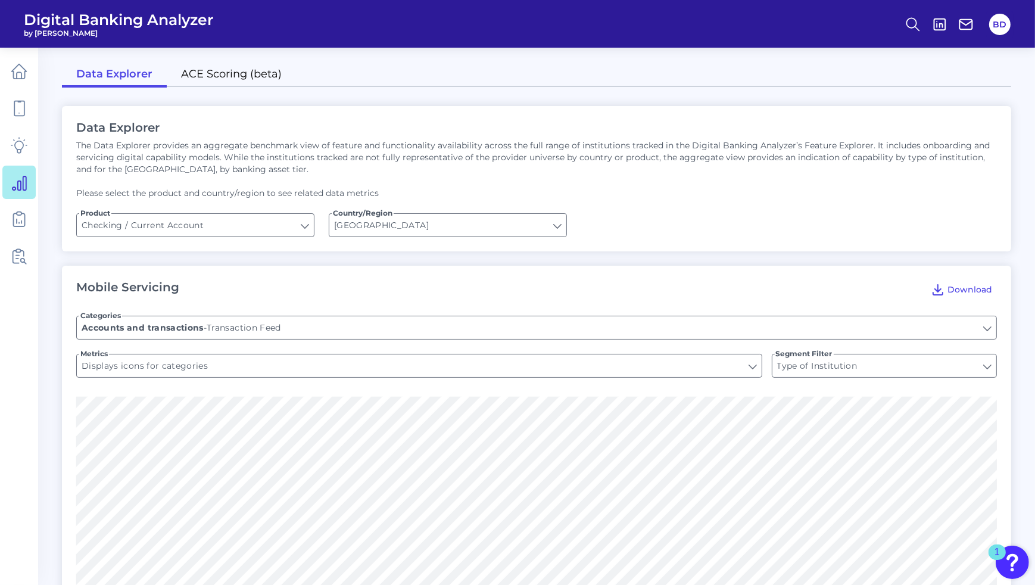
click at [232, 69] on link "ACE Scoring (beta)" at bounding box center [231, 75] width 129 height 25
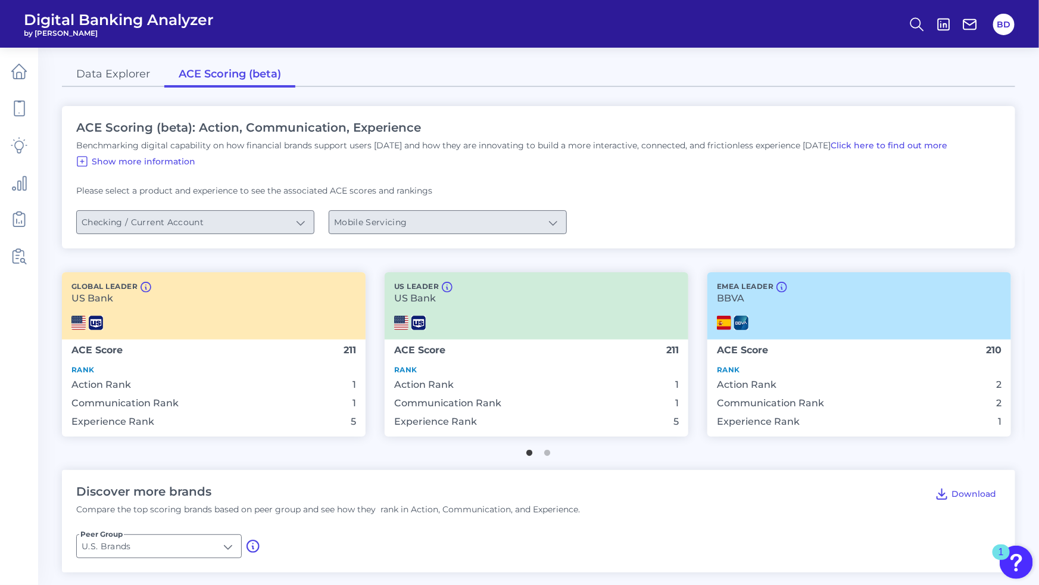
type input "Checking / Current Account"
type input "Mobile Servicing"
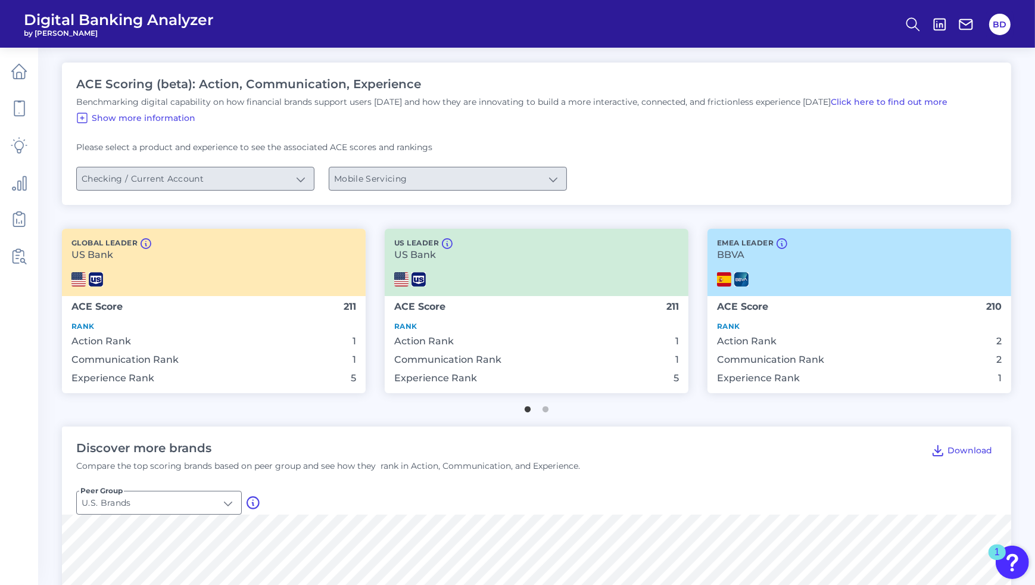
scroll to position [45, 0]
click at [83, 118] on icon at bounding box center [82, 117] width 14 height 14
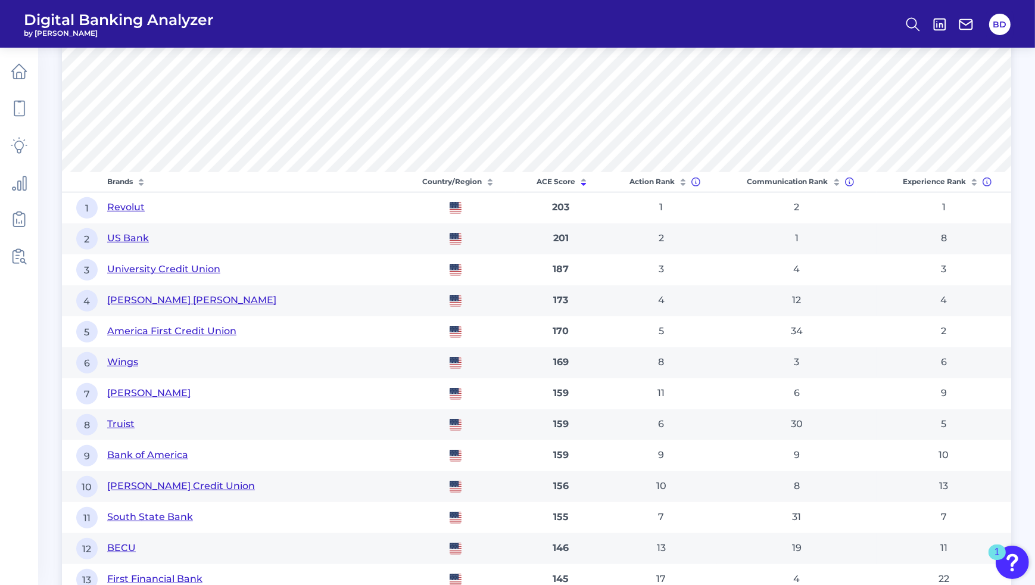
scroll to position [825, 0]
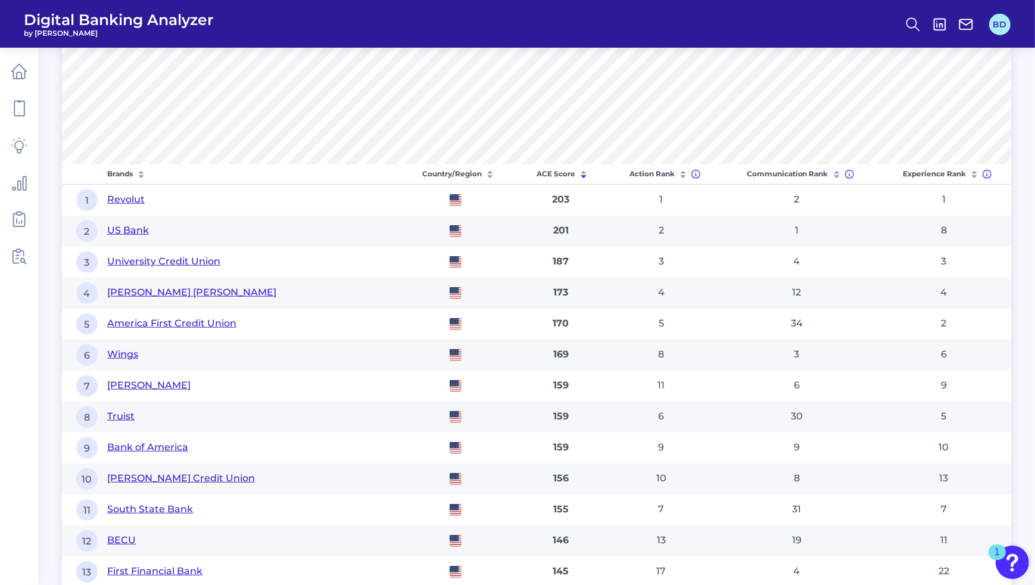
click at [998, 24] on button "BD" at bounding box center [999, 24] width 21 height 21
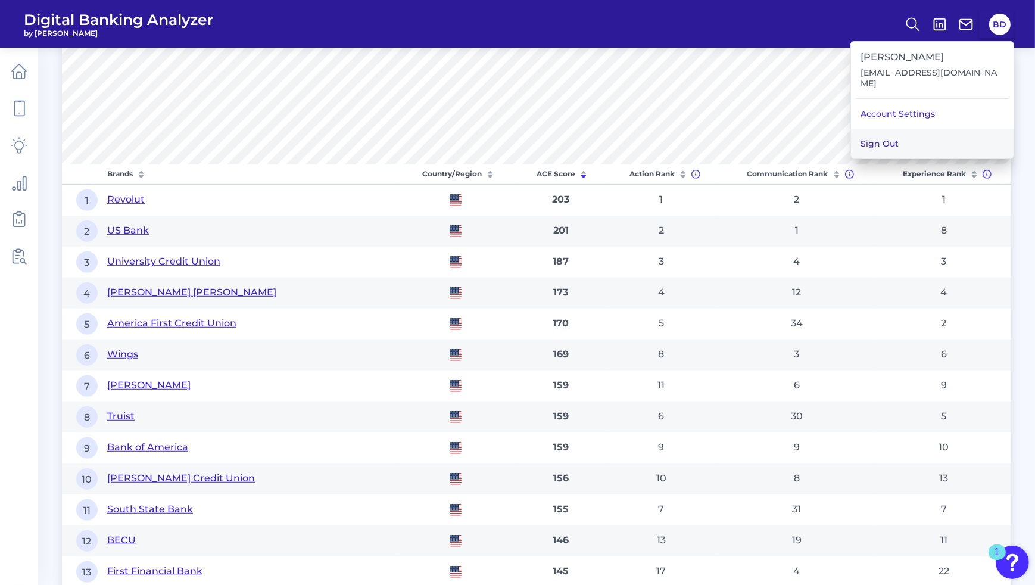
click at [949, 129] on button "Sign Out" at bounding box center [932, 144] width 163 height 30
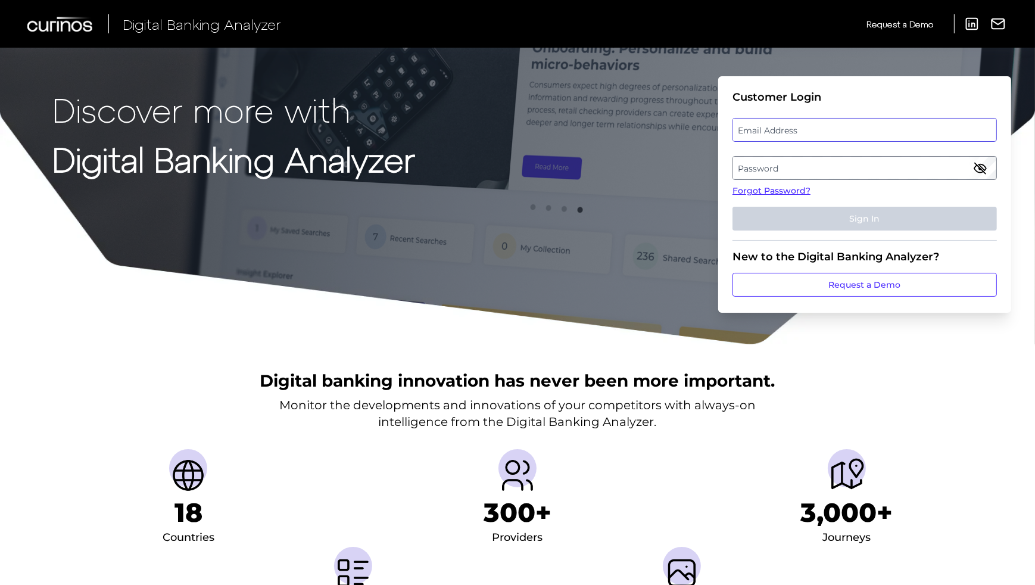
type input "[EMAIL_ADDRESS][DOMAIN_NAME]"
